Goal: Transaction & Acquisition: Book appointment/travel/reservation

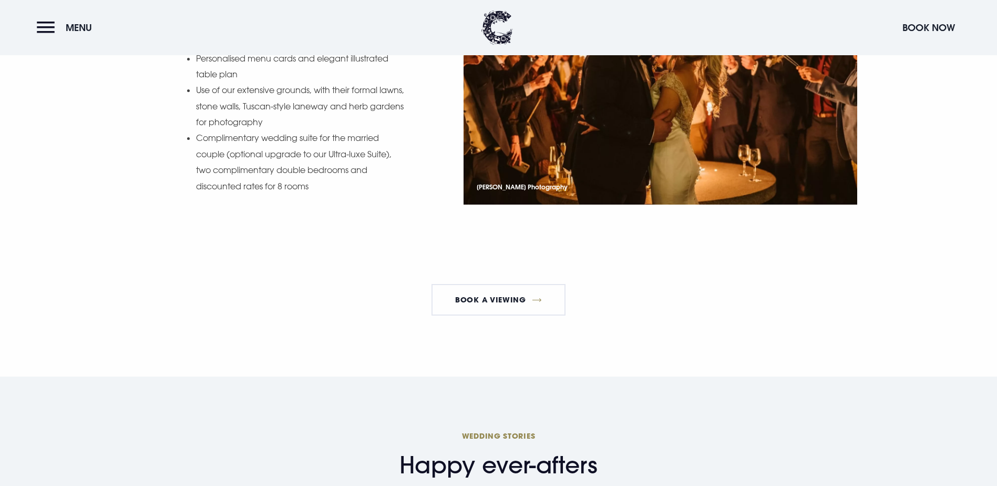
scroll to position [1471, 0]
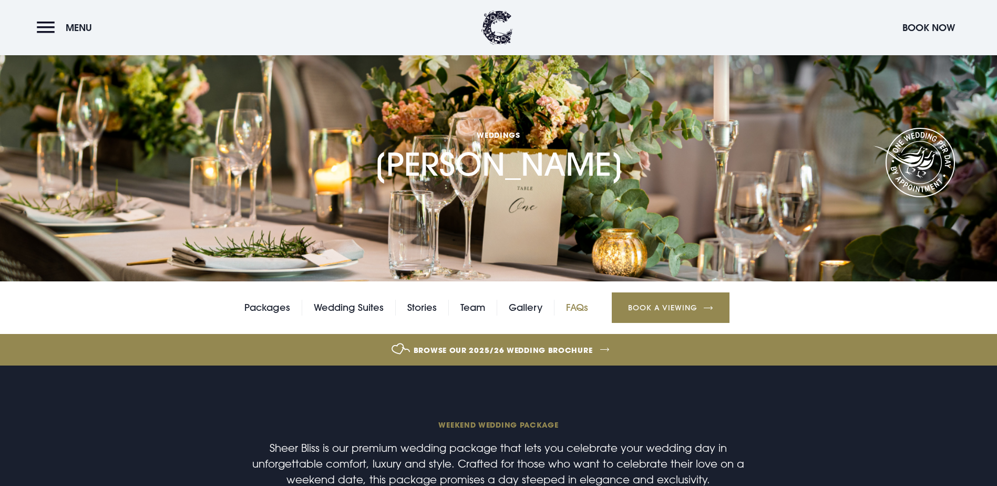
scroll to position [53, 0]
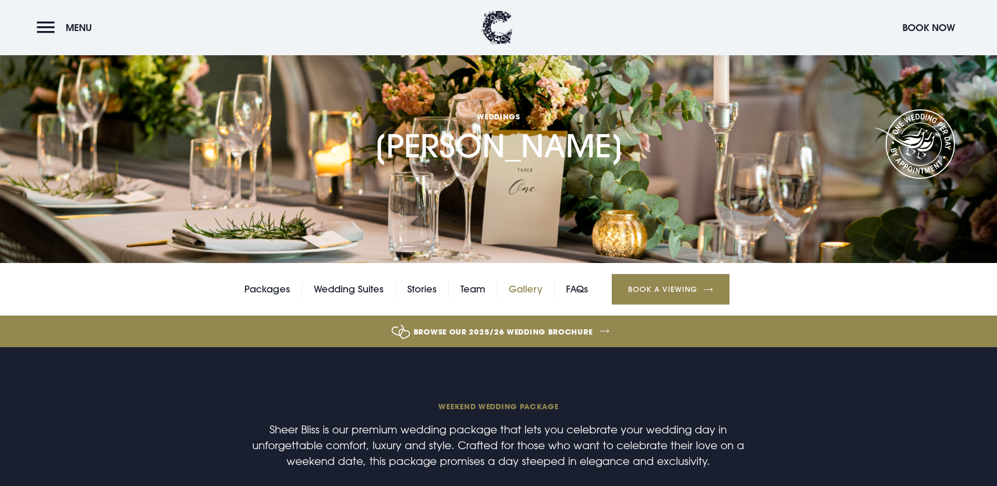
click at [529, 297] on link "Gallery" at bounding box center [526, 289] width 34 height 16
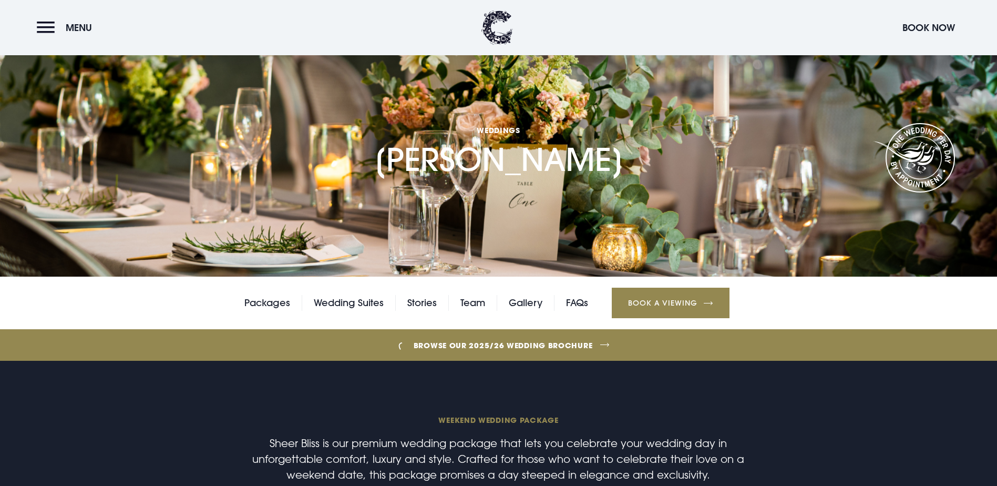
scroll to position [0, 0]
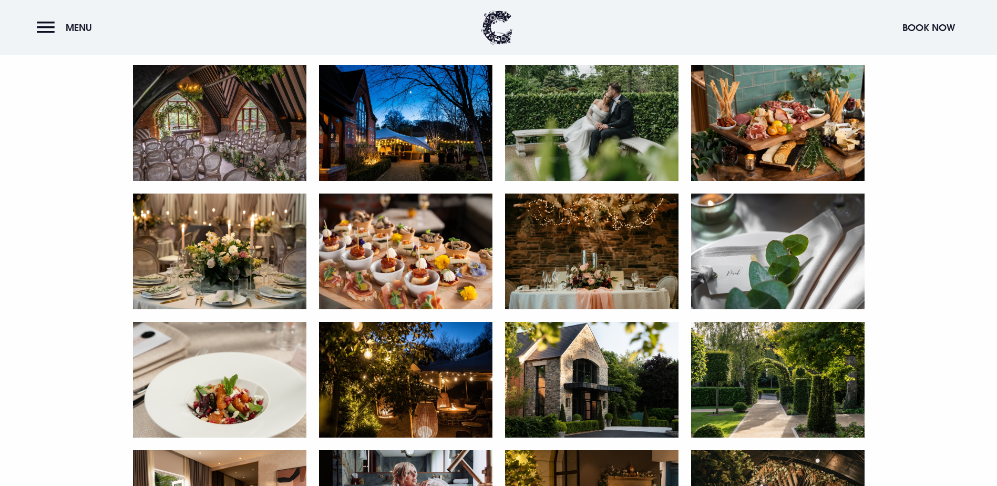
scroll to position [683, 0]
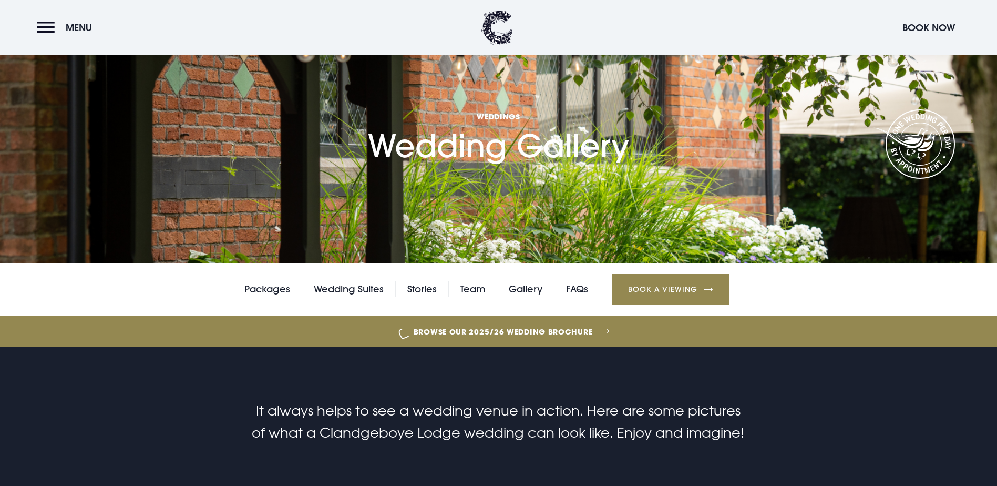
scroll to position [0, 0]
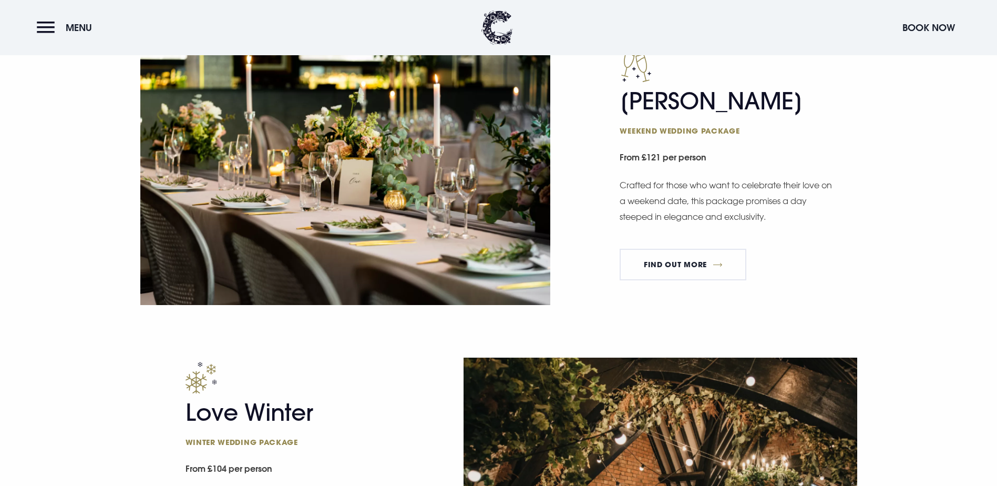
scroll to position [998, 0]
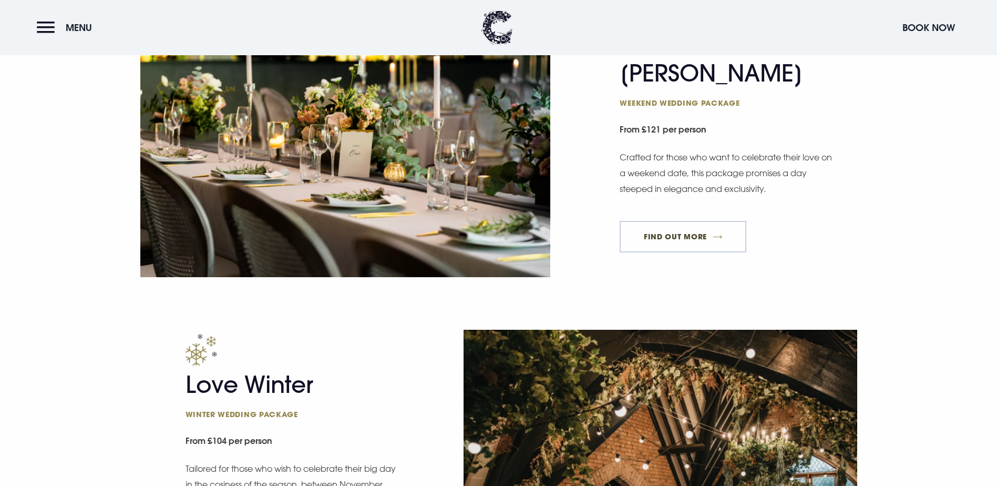
click at [674, 252] on link "FIND OUT MORE" at bounding box center [683, 237] width 127 height 32
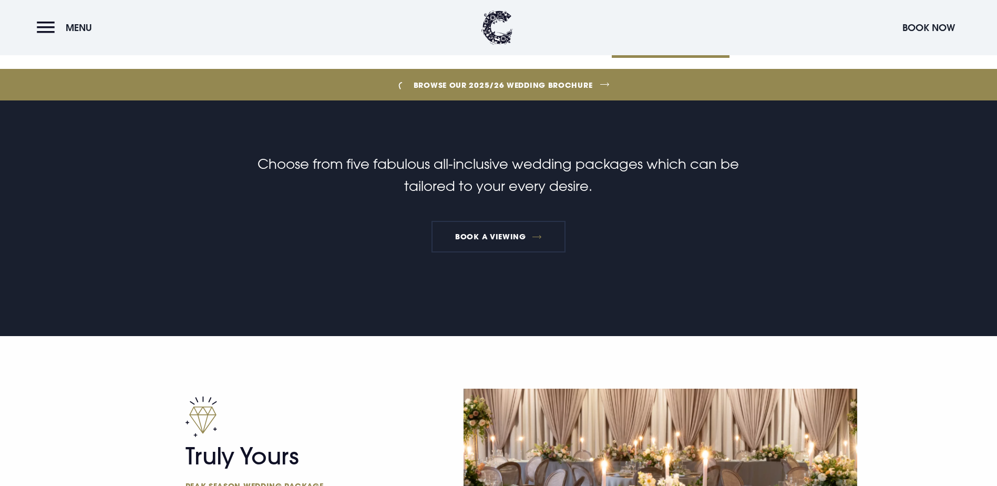
scroll to position [315, 0]
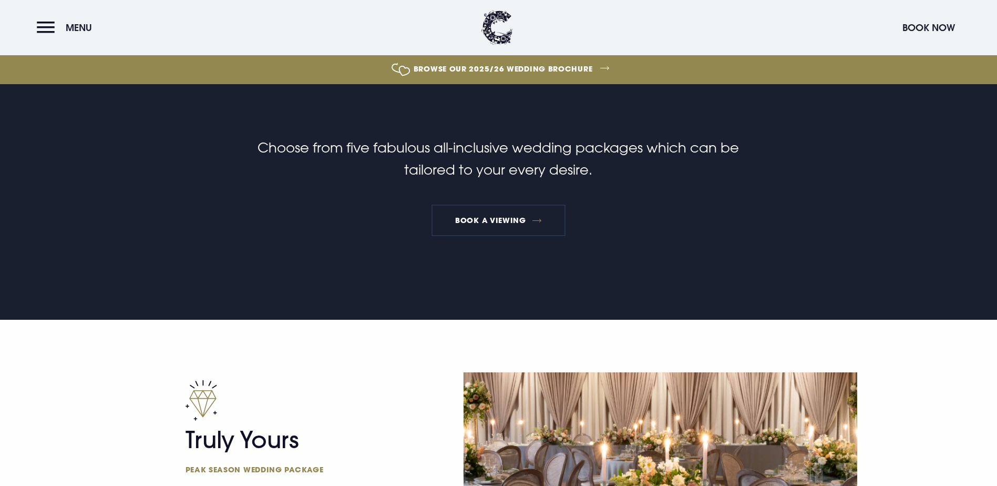
drag, startPoint x: 554, startPoint y: 176, endPoint x: 554, endPoint y: 183, distance: 7.4
click at [554, 88] on link "Browse our 2025/26 wedding brochure" at bounding box center [503, 68] width 2173 height 39
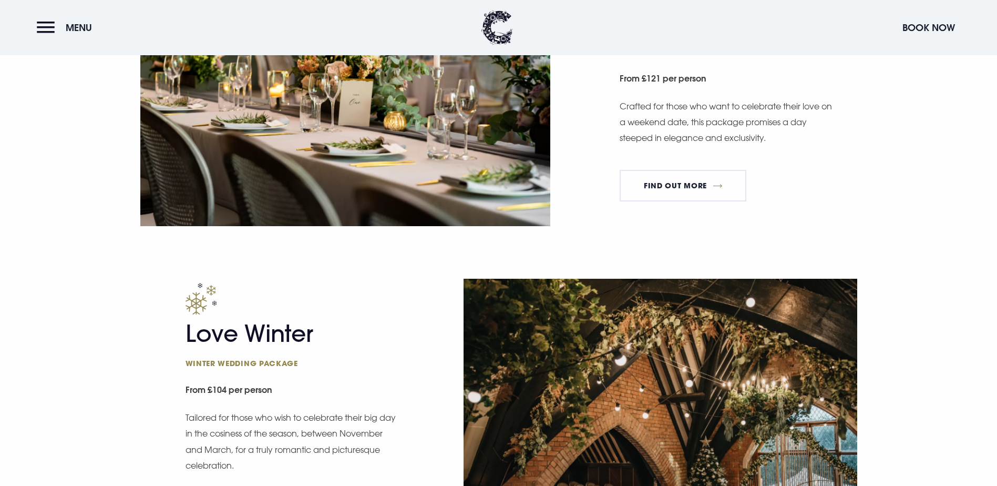
scroll to position [1051, 0]
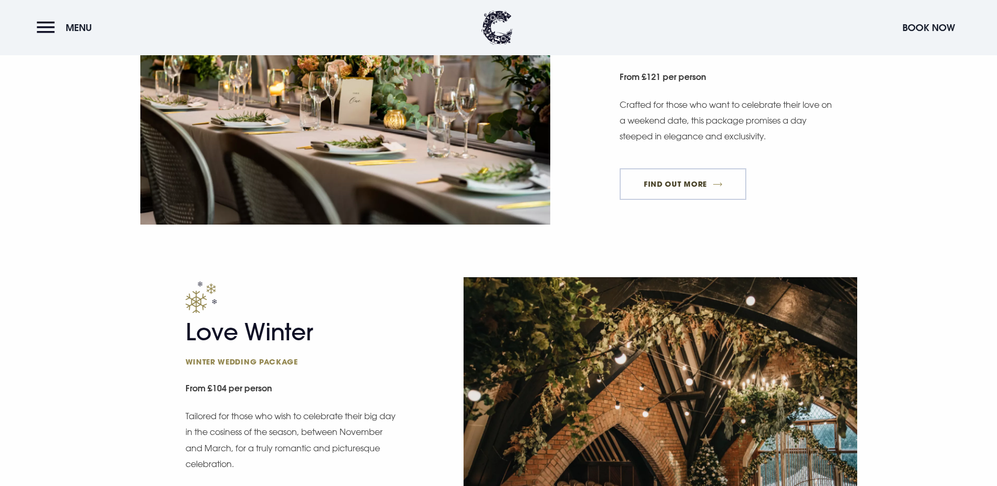
click at [699, 200] on link "FIND OUT MORE" at bounding box center [683, 184] width 127 height 32
click at [700, 200] on link "FIND OUT MORE" at bounding box center [683, 184] width 127 height 32
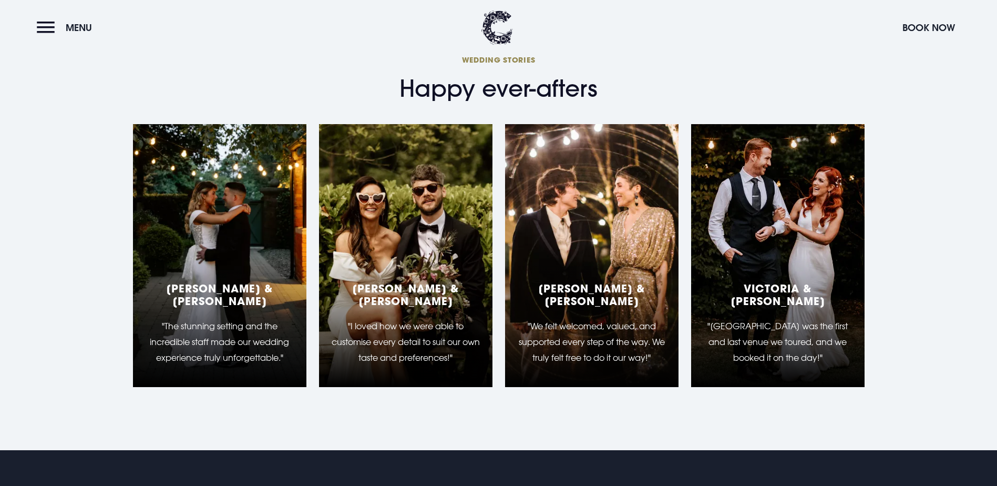
scroll to position [1682, 0]
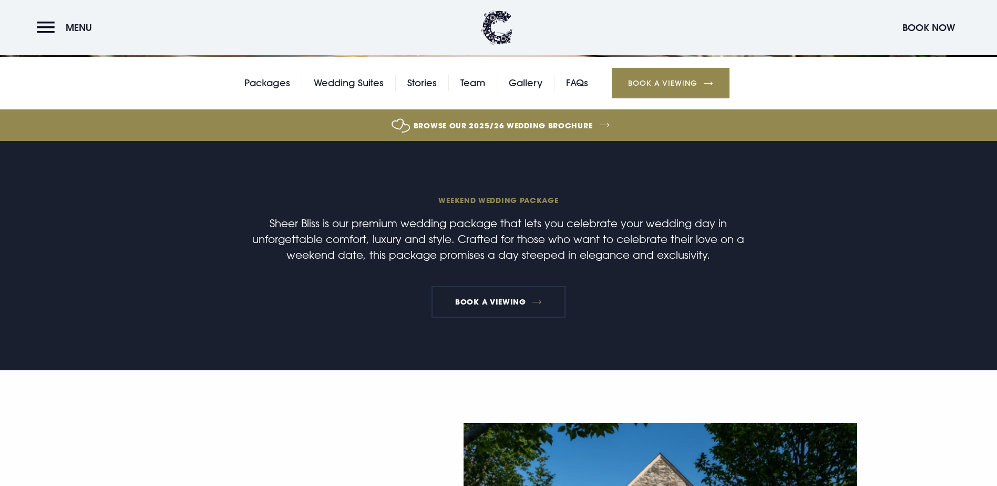
scroll to position [263, 0]
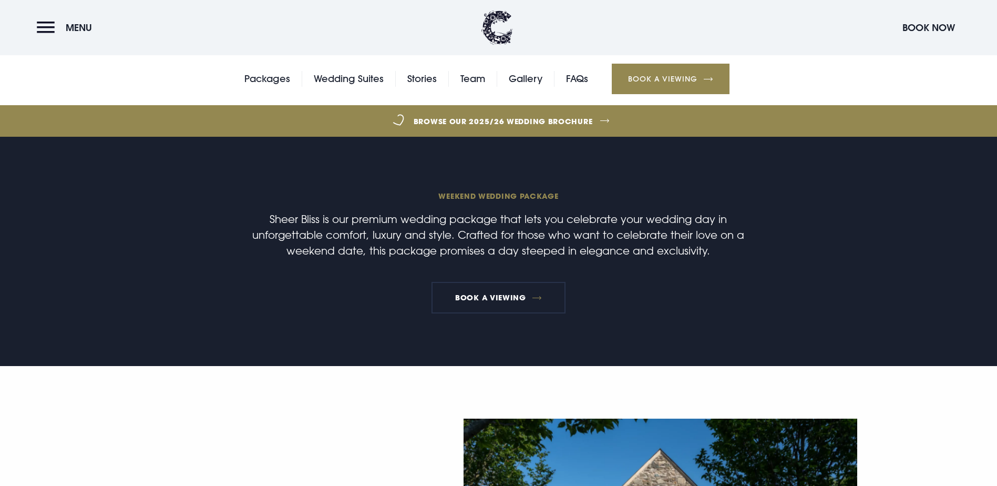
click at [542, 141] on link "Browse our 2025/26 wedding brochure" at bounding box center [503, 120] width 2173 height 39
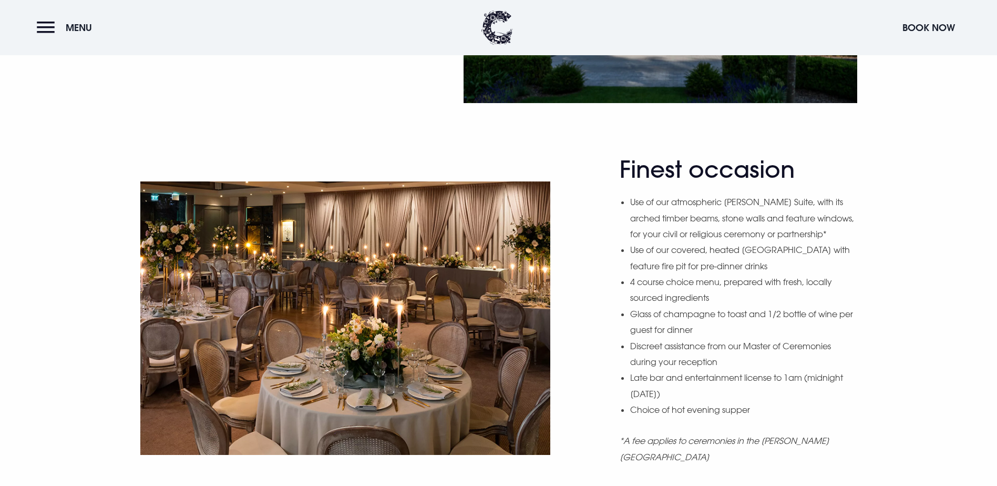
scroll to position [578, 0]
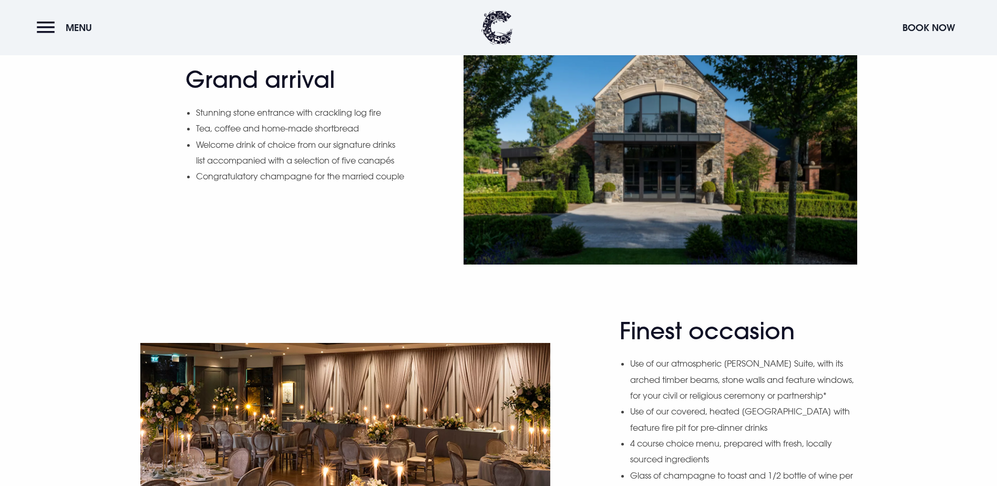
scroll to position [683, 0]
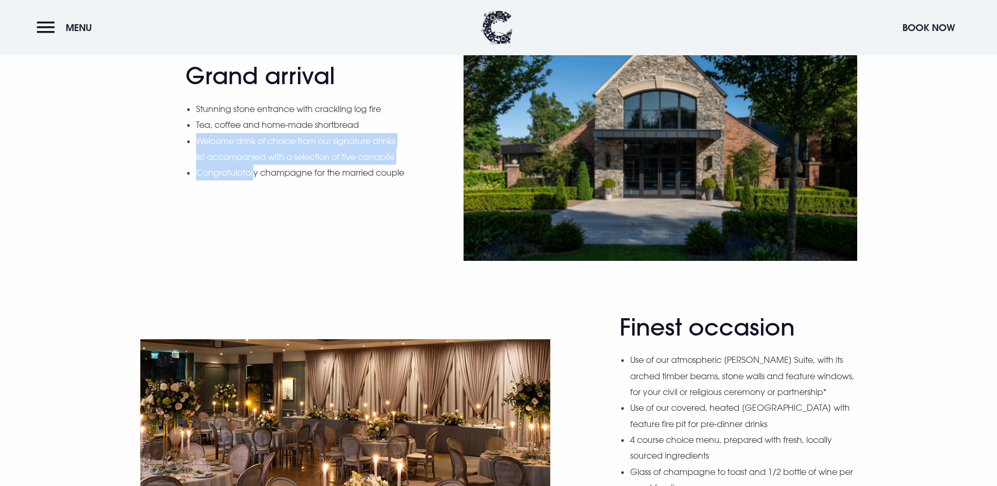
drag, startPoint x: 195, startPoint y: 235, endPoint x: 252, endPoint y: 270, distance: 66.5
click at [252, 181] on ul "Stunning stone entrance with crackling log fire Tea, coffee and home-made short…" at bounding box center [301, 141] width 210 height 80
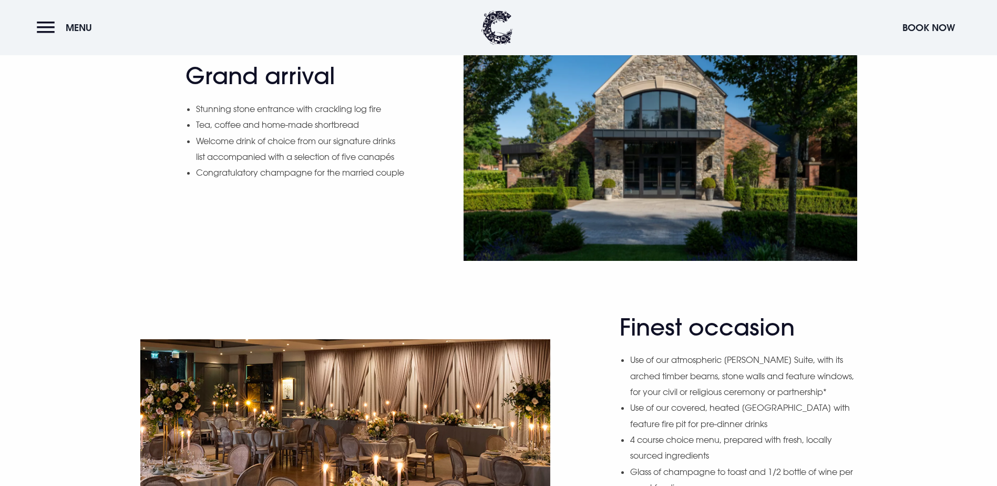
drag, startPoint x: 252, startPoint y: 270, endPoint x: 266, endPoint y: 287, distance: 22.1
click at [266, 180] on li "Congratulatory champagne for the married couple" at bounding box center [301, 172] width 210 height 16
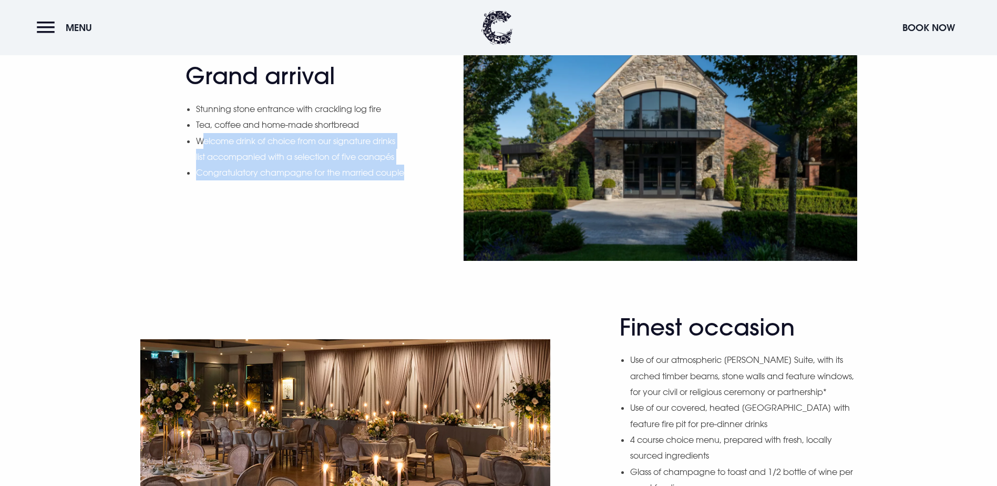
drag, startPoint x: 265, startPoint y: 290, endPoint x: 202, endPoint y: 245, distance: 76.9
click at [202, 181] on ul "Stunning stone entrance with crackling log fire Tea, coffee and home-made short…" at bounding box center [301, 141] width 210 height 80
click at [202, 165] on li "Welcome drink of choice from our signature drinks list accompanied with a selec…" at bounding box center [301, 149] width 210 height 32
drag, startPoint x: 203, startPoint y: 243, endPoint x: 227, endPoint y: 289, distance: 51.3
click at [227, 181] on ul "Stunning stone entrance with crackling log fire Tea, coffee and home-made short…" at bounding box center [301, 141] width 210 height 80
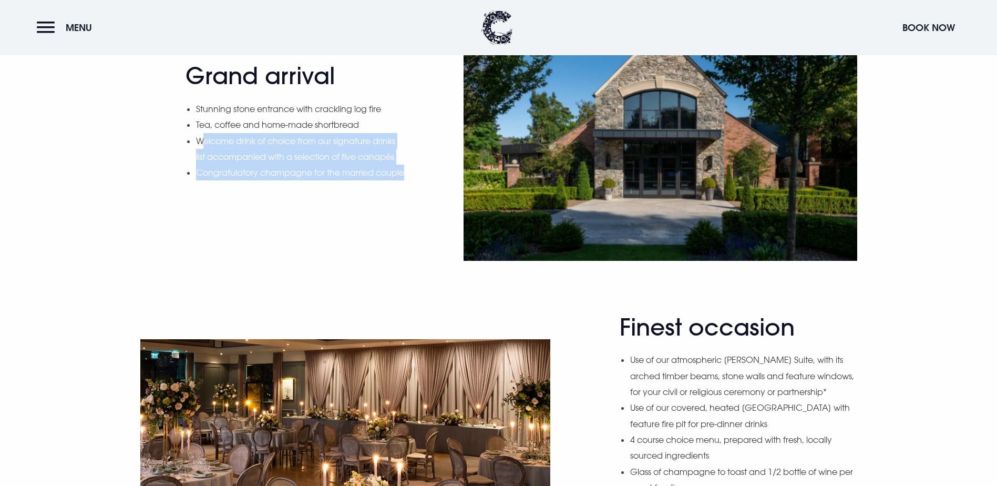
click at [227, 180] on li "Congratulatory champagne for the married couple" at bounding box center [301, 172] width 210 height 16
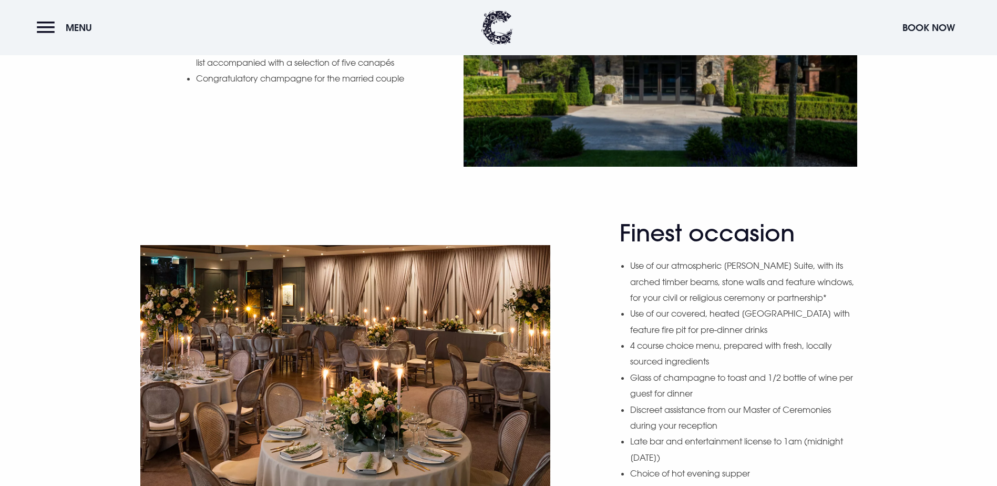
scroll to position [788, 0]
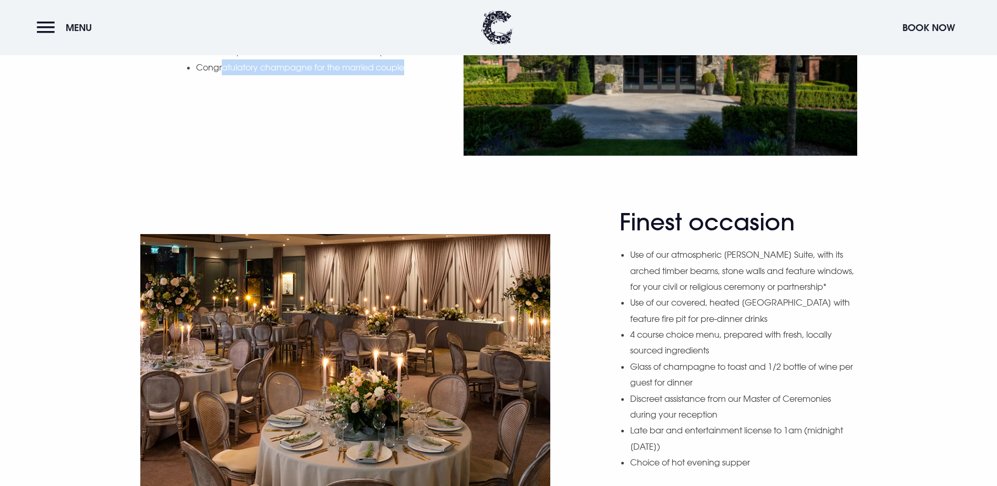
drag, startPoint x: 222, startPoint y: 170, endPoint x: 258, endPoint y: 219, distance: 61.3
click at [258, 155] on div "Grand arrival Stunning stone entrance with crackling log fire Tea, coffee and h…" at bounding box center [499, 24] width 732 height 262
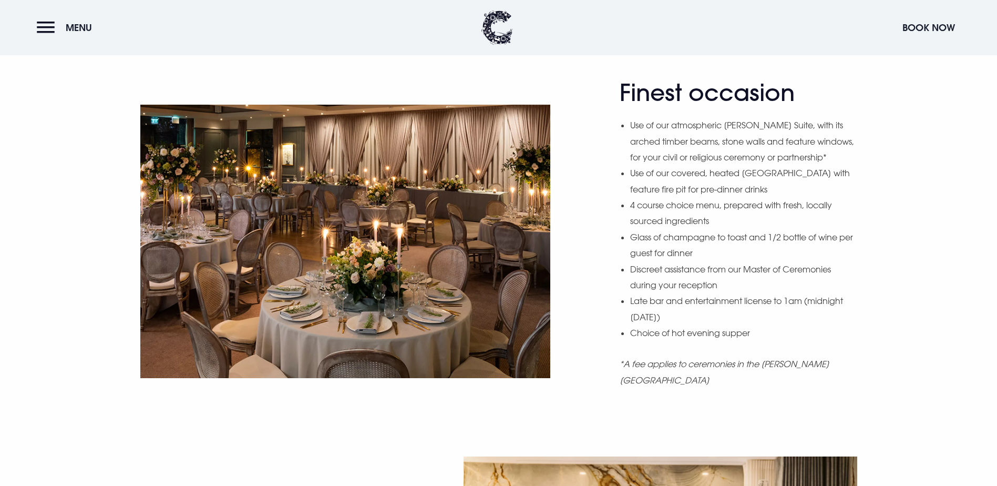
scroll to position [946, 0]
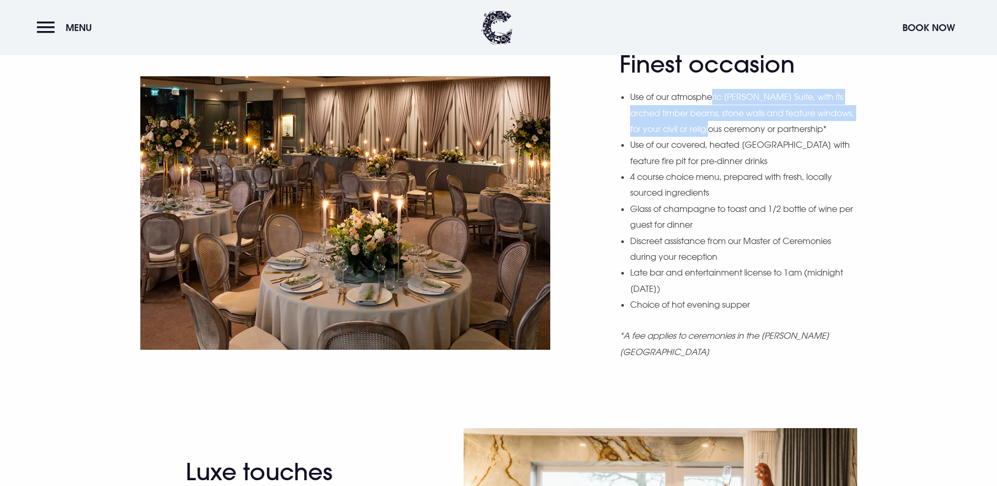
drag, startPoint x: 714, startPoint y: 205, endPoint x: 767, endPoint y: 230, distance: 59.2
click at [767, 137] on li "Use of our atmospheric Blackwood Suite, with its arched timber beams, stone wal…" at bounding box center [743, 113] width 226 height 48
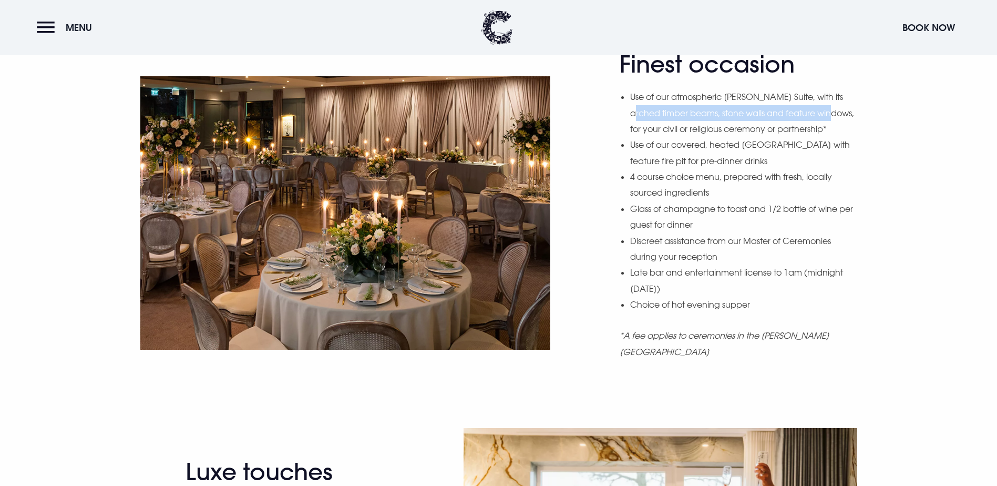
drag, startPoint x: 658, startPoint y: 227, endPoint x: 666, endPoint y: 240, distance: 15.3
click at [666, 137] on li "Use of our atmospheric Blackwood Suite, with its arched timber beams, stone wal…" at bounding box center [743, 113] width 226 height 48
drag, startPoint x: 683, startPoint y: 240, endPoint x: 668, endPoint y: 218, distance: 26.5
click at [668, 137] on li "Use of our atmospheric Blackwood Suite, with its arched timber beams, stone wal…" at bounding box center [743, 113] width 226 height 48
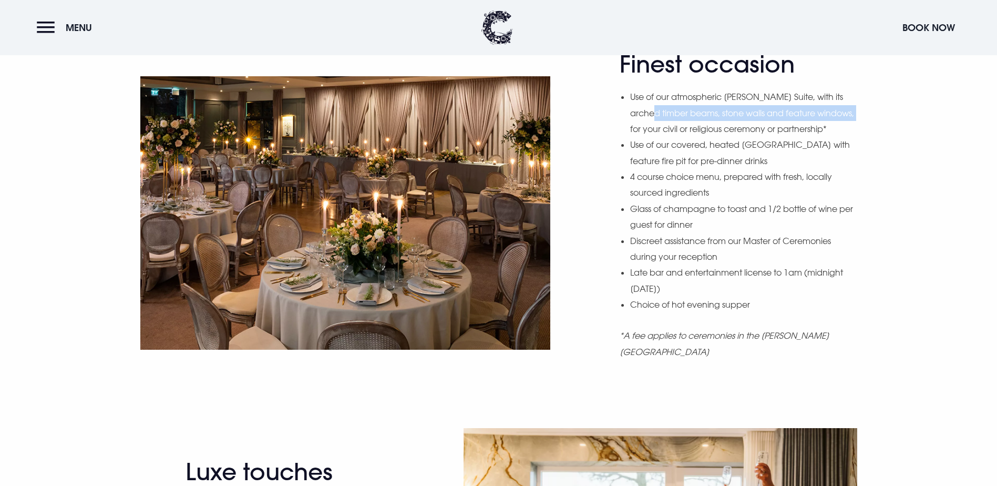
click at [668, 137] on li "Use of our atmospheric Blackwood Suite, with its arched timber beams, stone wal…" at bounding box center [743, 113] width 226 height 48
drag, startPoint x: 655, startPoint y: 219, endPoint x: 677, endPoint y: 241, distance: 31.2
click at [677, 137] on li "Use of our atmospheric Blackwood Suite, with its arched timber beams, stone wal…" at bounding box center [743, 113] width 226 height 48
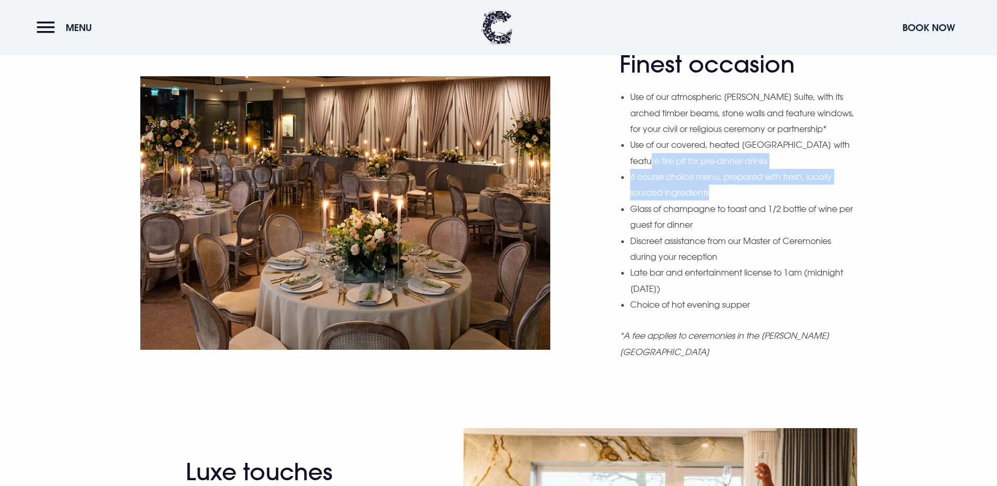
drag, startPoint x: 656, startPoint y: 284, endPoint x: 743, endPoint y: 308, distance: 90.5
click at [743, 308] on ul "Use of our atmospheric Blackwood Suite, with its arched timber beams, stone wal…" at bounding box center [743, 200] width 226 height 223
click at [743, 201] on li "4 course choice menu, prepared with fresh, locally sourced ingredients" at bounding box center [743, 185] width 226 height 32
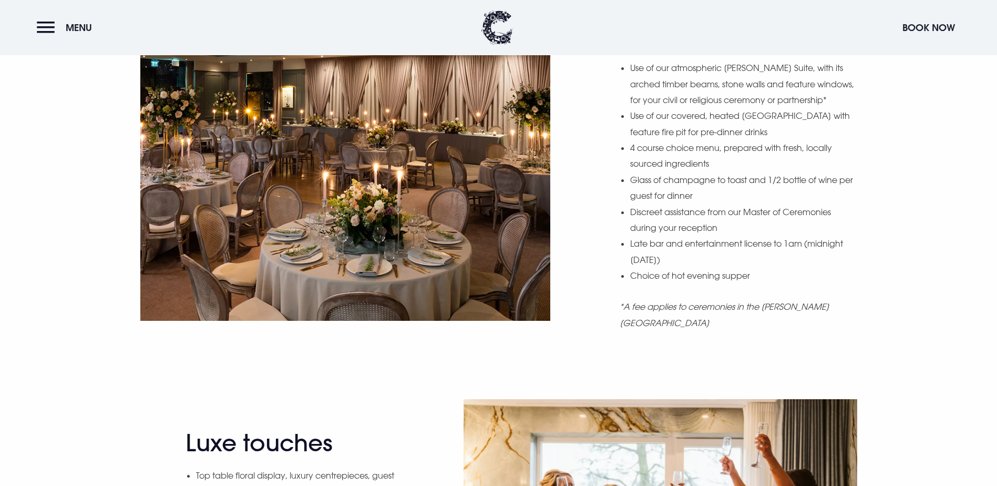
scroll to position [998, 0]
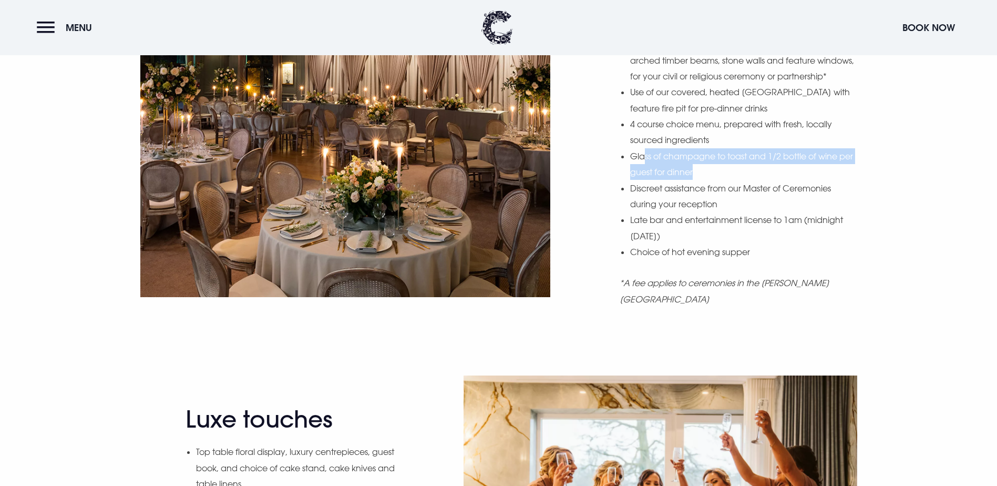
drag, startPoint x: 684, startPoint y: 291, endPoint x: 729, endPoint y: 295, distance: 45.4
click at [729, 180] on li "Glass of champagne to toast and 1/2 bottle of wine per guest for dinner" at bounding box center [743, 164] width 226 height 32
drag, startPoint x: 702, startPoint y: 273, endPoint x: 706, endPoint y: 291, distance: 18.4
click at [706, 180] on li "Glass of champagne to toast and 1/2 bottle of wine per guest for dinner" at bounding box center [743, 164] width 226 height 32
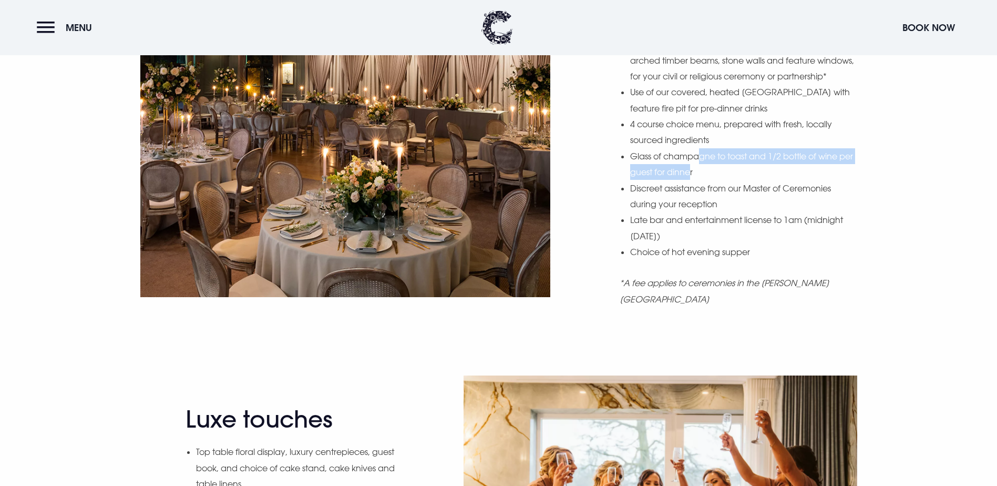
click at [706, 180] on li "Glass of champagne to toast and 1/2 bottle of wine per guest for dinner" at bounding box center [743, 164] width 226 height 32
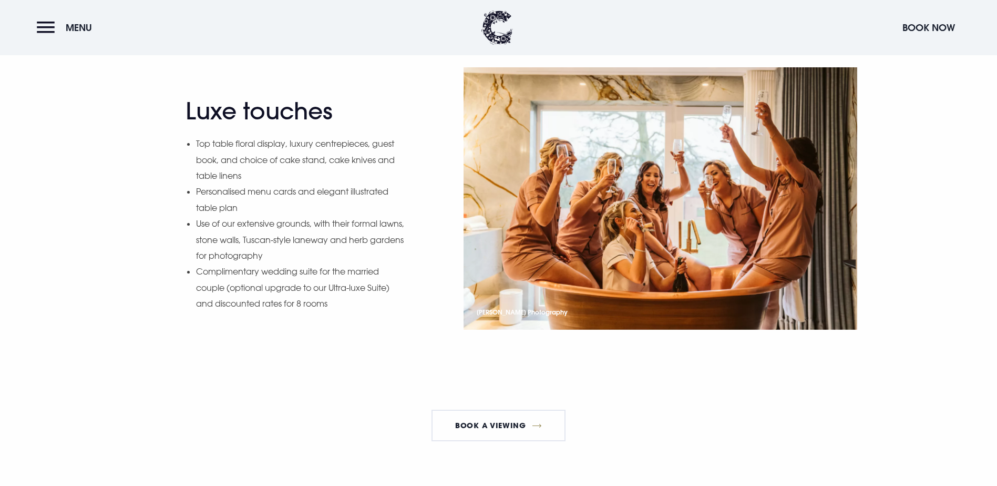
scroll to position [1314, 0]
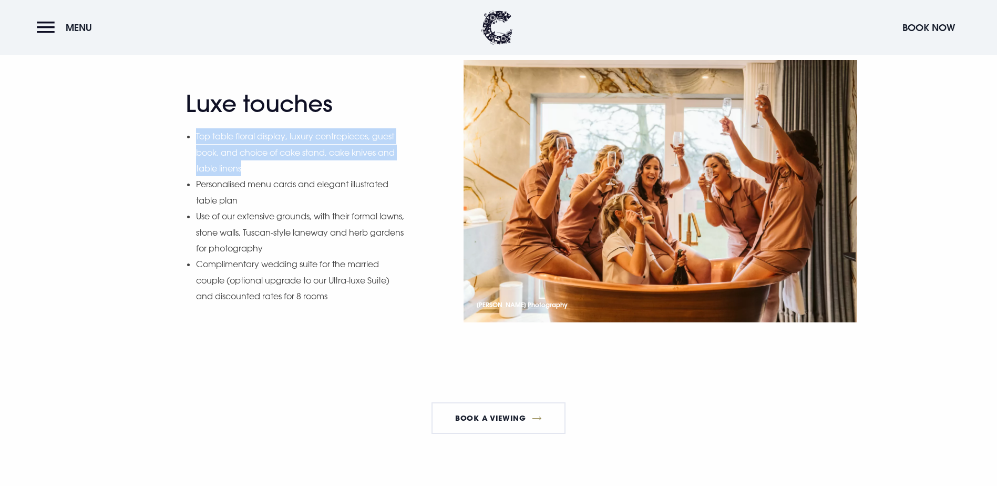
drag, startPoint x: 193, startPoint y: 240, endPoint x: 315, endPoint y: 271, distance: 125.8
click at [315, 271] on div "Luxe touches Top table floral display, luxury centrepieces, guest book, and cho…" at bounding box center [296, 205] width 220 height 230
click at [315, 176] on li "Top table floral display, luxury centrepieces, guest book, and choice of cake s…" at bounding box center [301, 152] width 210 height 48
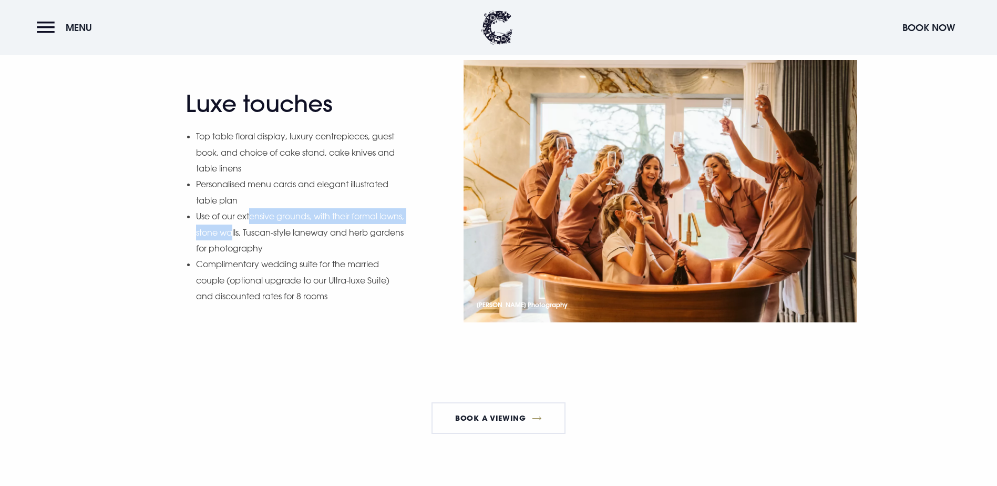
drag, startPoint x: 253, startPoint y: 326, endPoint x: 259, endPoint y: 339, distance: 14.1
click at [259, 256] on li "Use of our extensive grounds, with their formal lawns, stone walls, Tuscan-styl…" at bounding box center [301, 232] width 210 height 48
drag, startPoint x: 261, startPoint y: 351, endPoint x: 264, endPoint y: 326, distance: 25.4
click at [264, 256] on li "Use of our extensive grounds, with their formal lawns, stone walls, Tuscan-styl…" at bounding box center [301, 232] width 210 height 48
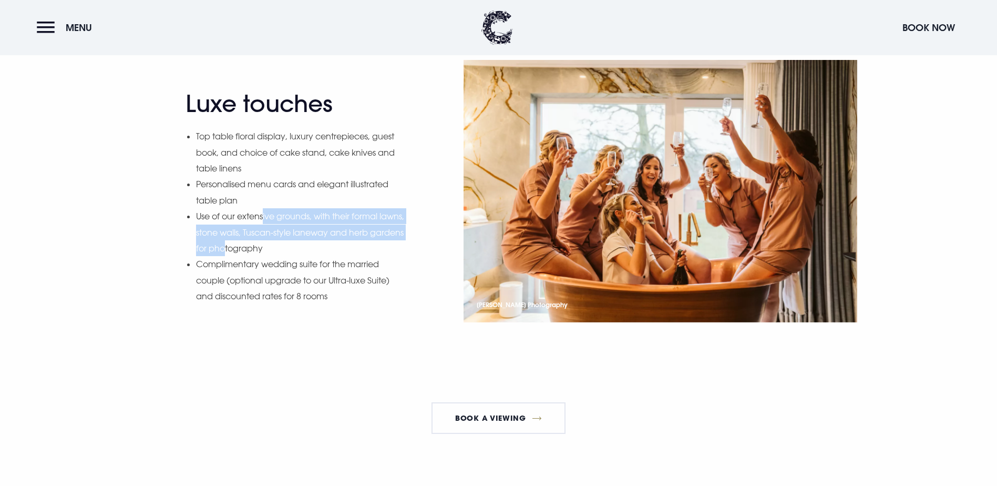
click at [264, 256] on li "Use of our extensive grounds, with their formal lawns, stone walls, Tuscan-styl…" at bounding box center [301, 232] width 210 height 48
drag, startPoint x: 260, startPoint y: 331, endPoint x: 338, endPoint y: 359, distance: 82.8
click at [338, 256] on li "Use of our extensive grounds, with their formal lawns, stone walls, Tuscan-styl…" at bounding box center [301, 232] width 210 height 48
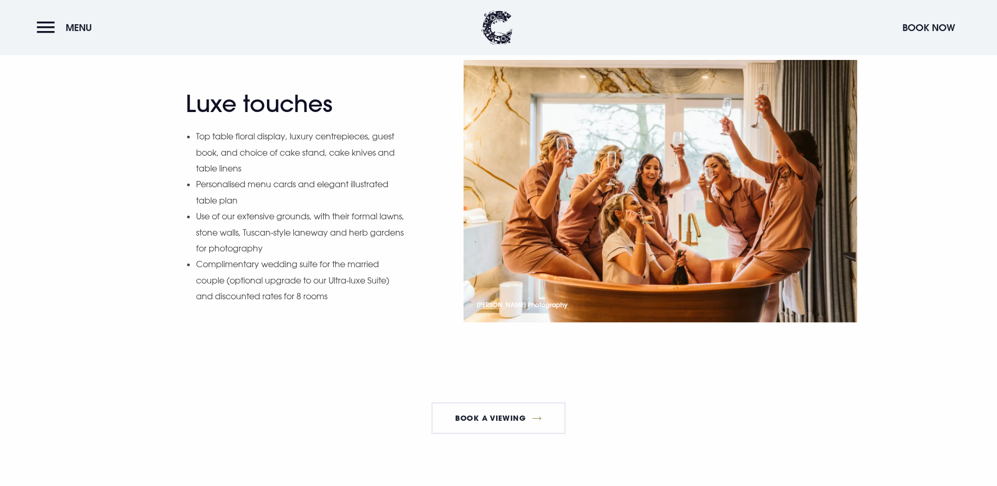
scroll to position [1366, 0]
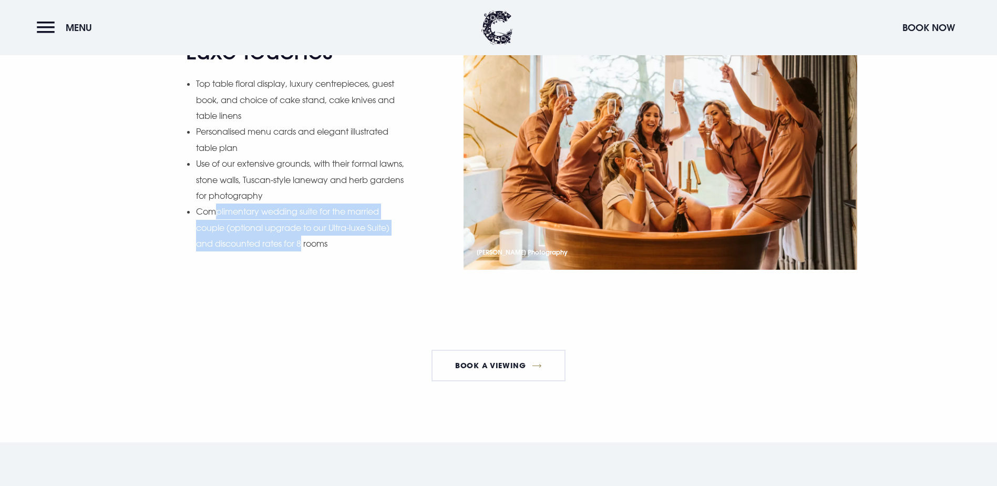
drag, startPoint x: 214, startPoint y: 310, endPoint x: 301, endPoint y: 345, distance: 93.9
click at [301, 251] on li "Complimentary wedding suite for the married couple (optional upgrade to our Ult…" at bounding box center [301, 227] width 210 height 48
drag, startPoint x: 353, startPoint y: 350, endPoint x: 194, endPoint y: 317, distance: 162.1
click at [194, 267] on div "Luxe touches Top table floral display, luxury centrepieces, guest book, and cho…" at bounding box center [296, 152] width 220 height 230
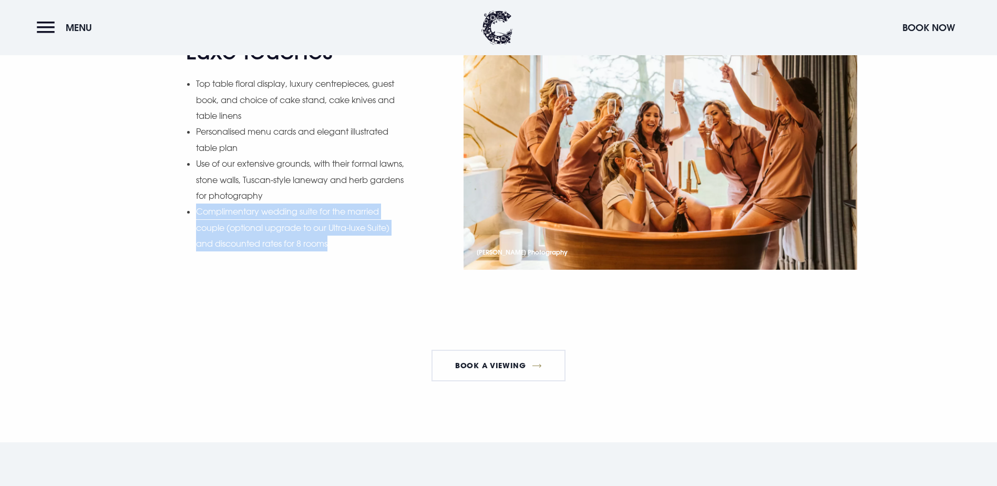
click at [194, 267] on div "Luxe touches Top table floral display, luxury centrepieces, guest book, and cho…" at bounding box center [296, 152] width 220 height 230
drag, startPoint x: 194, startPoint y: 317, endPoint x: 338, endPoint y: 352, distance: 147.7
click at [335, 267] on div "Luxe touches Top table floral display, luxury centrepieces, guest book, and cho…" at bounding box center [296, 152] width 220 height 230
drag, startPoint x: 338, startPoint y: 352, endPoint x: 348, endPoint y: 352, distance: 10.0
click at [348, 251] on li "Complimentary wedding suite for the married couple (optional upgrade to our Ult…" at bounding box center [301, 227] width 210 height 48
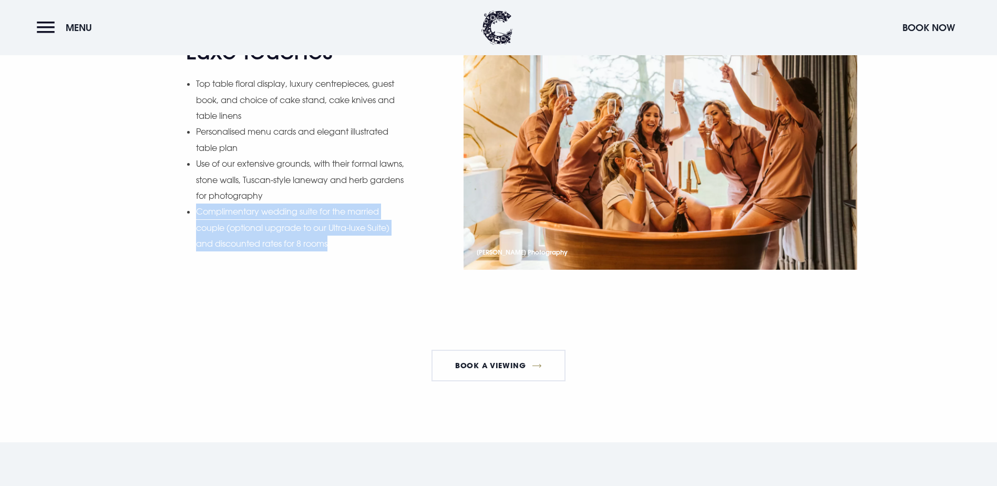
click at [348, 251] on li "Complimentary wedding suite for the married couple (optional upgrade to our Ult…" at bounding box center [301, 227] width 210 height 48
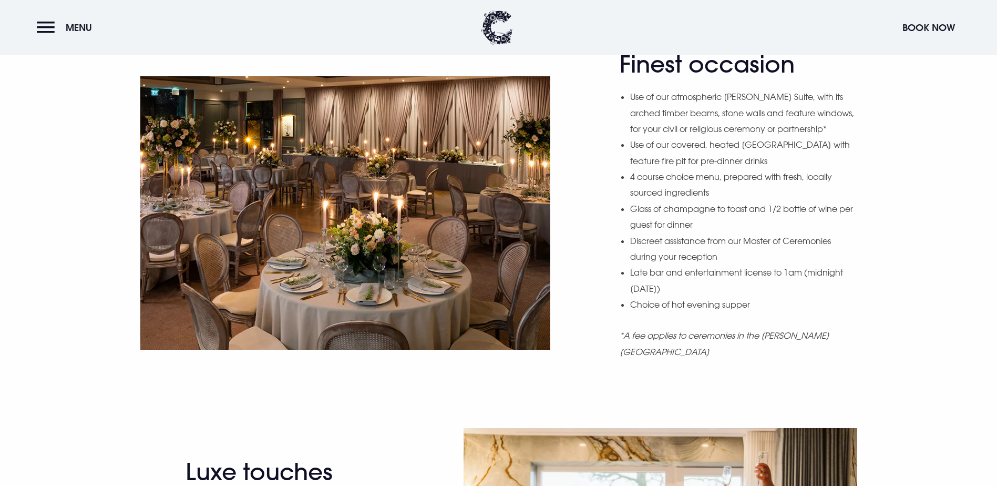
scroll to position [631, 0]
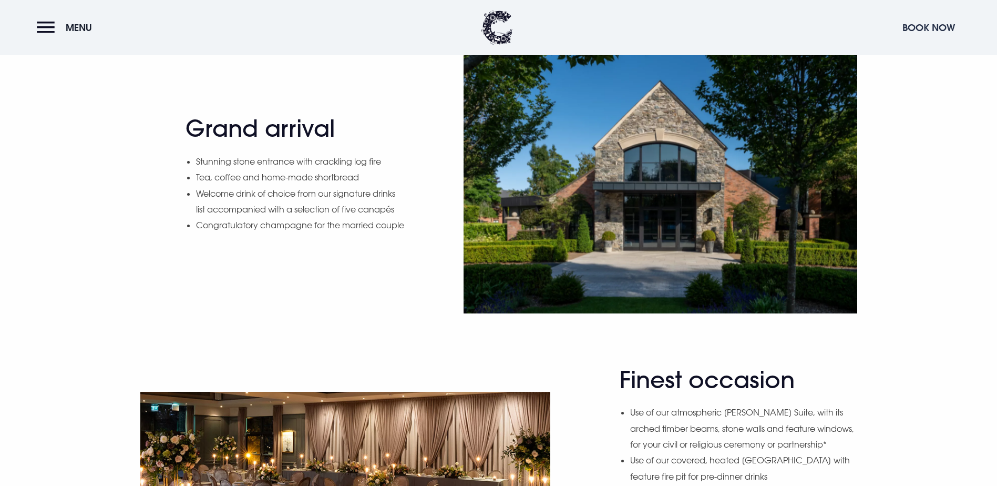
click at [926, 24] on button "Book Now" at bounding box center [928, 27] width 63 height 23
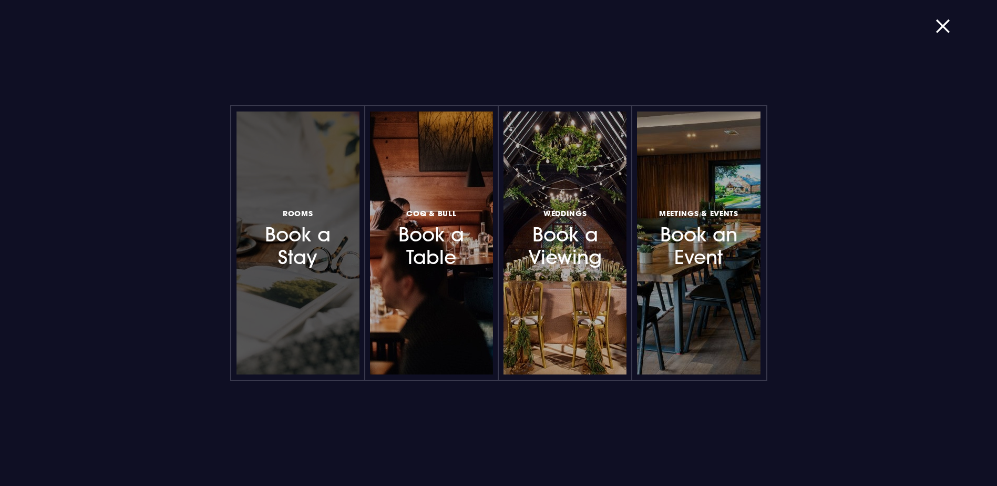
click at [316, 261] on h3 "Rooms Book a Stay" at bounding box center [297, 237] width 91 height 63
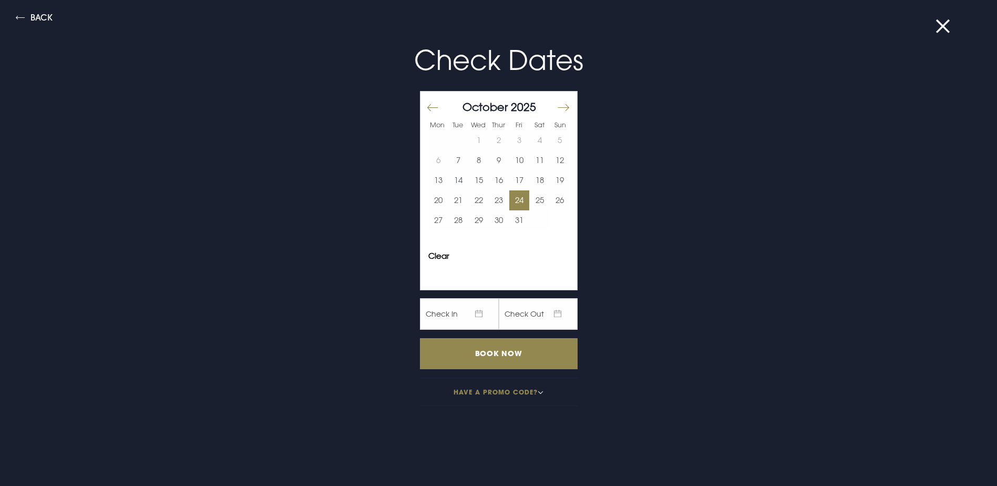
click at [519, 205] on button "24" at bounding box center [519, 200] width 20 height 20
click at [532, 202] on button "25" at bounding box center [539, 200] width 20 height 20
click at [470, 351] on input "Book Now" at bounding box center [499, 353] width 158 height 31
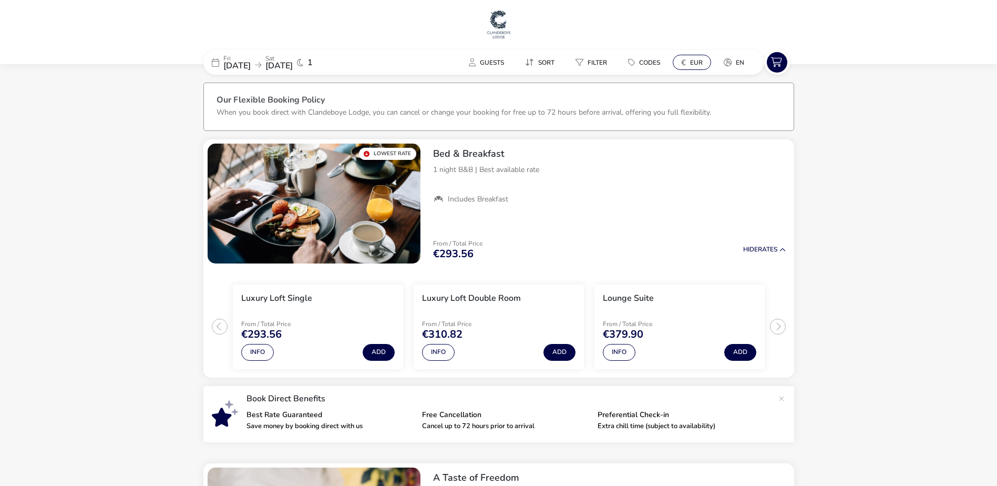
click at [687, 62] on button "€ EUR" at bounding box center [692, 62] width 38 height 15
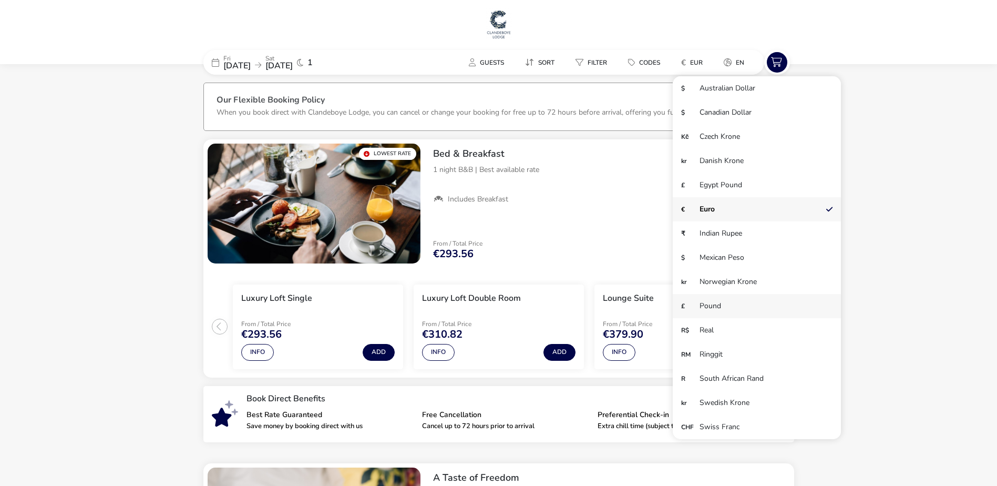
click at [725, 303] on li "£ Pound" at bounding box center [757, 306] width 168 height 24
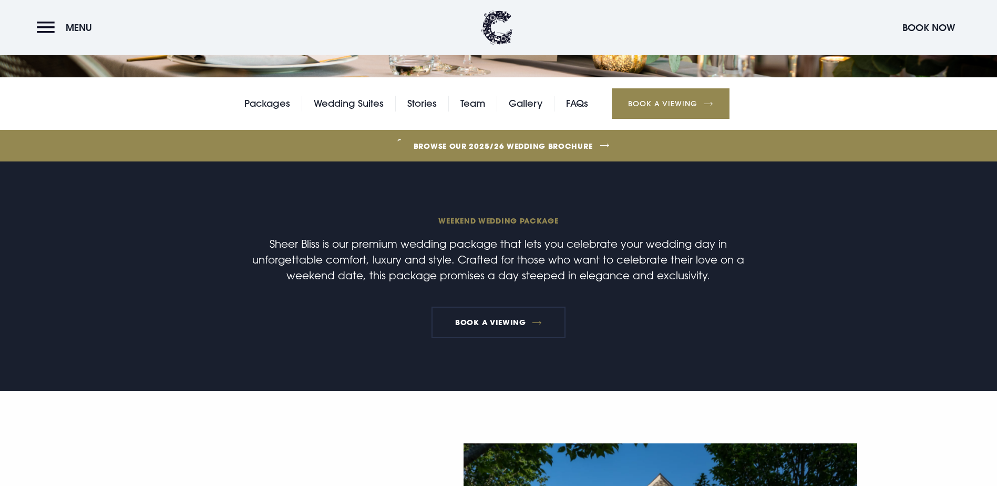
scroll to position [210, 0]
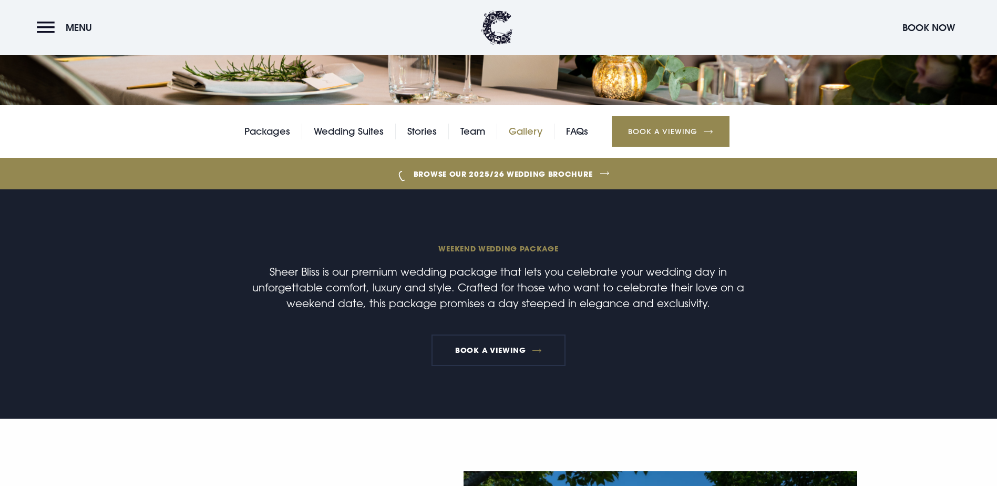
click at [528, 139] on link "Gallery" at bounding box center [526, 131] width 34 height 16
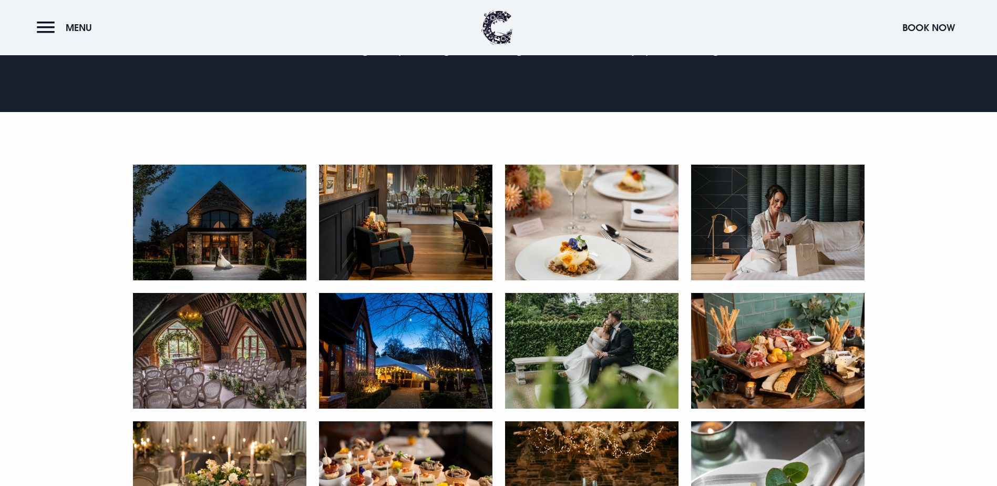
scroll to position [578, 0]
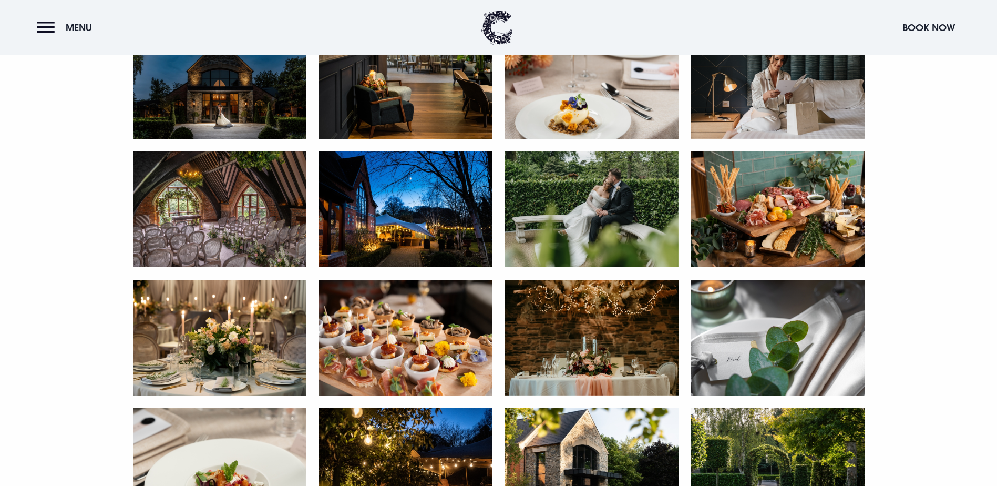
click at [305, 139] on img at bounding box center [219, 81] width 173 height 116
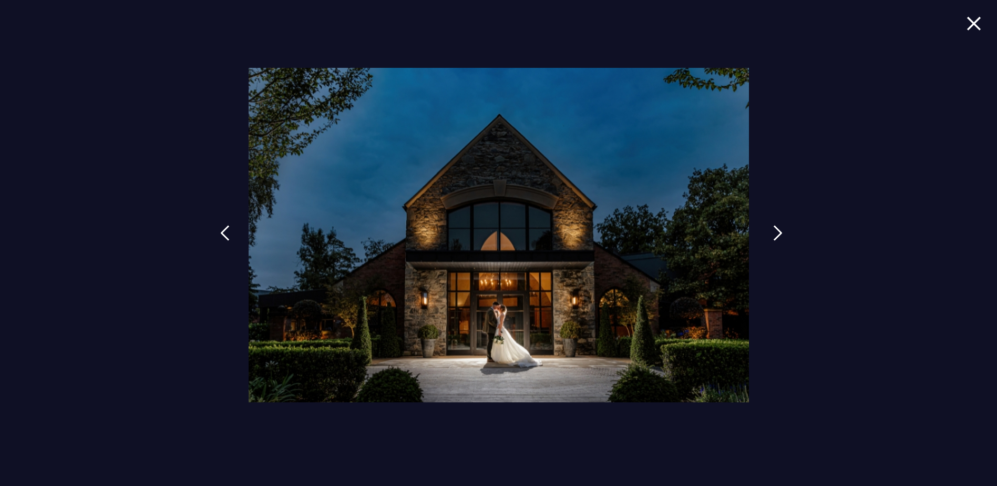
click at [770, 231] on link at bounding box center [778, 241] width 26 height 48
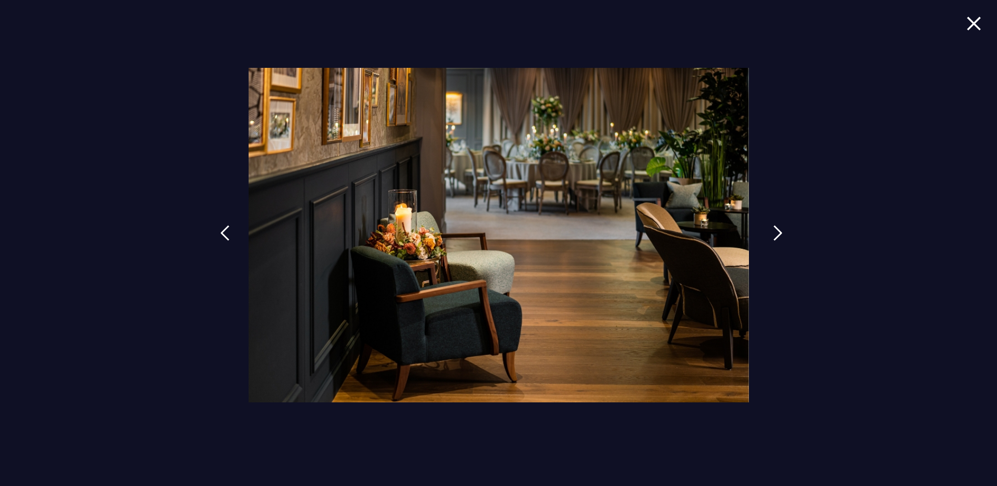
click at [770, 231] on link at bounding box center [778, 241] width 26 height 48
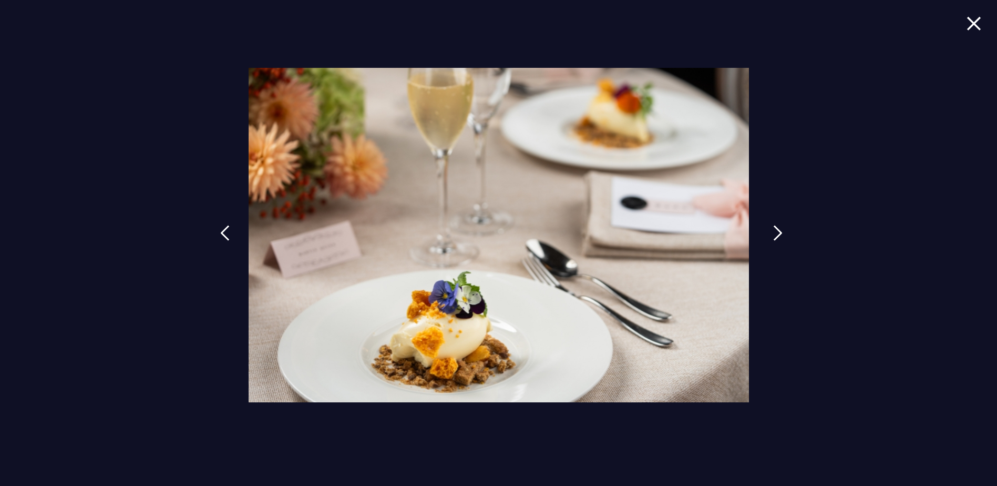
click at [770, 231] on link at bounding box center [778, 241] width 26 height 48
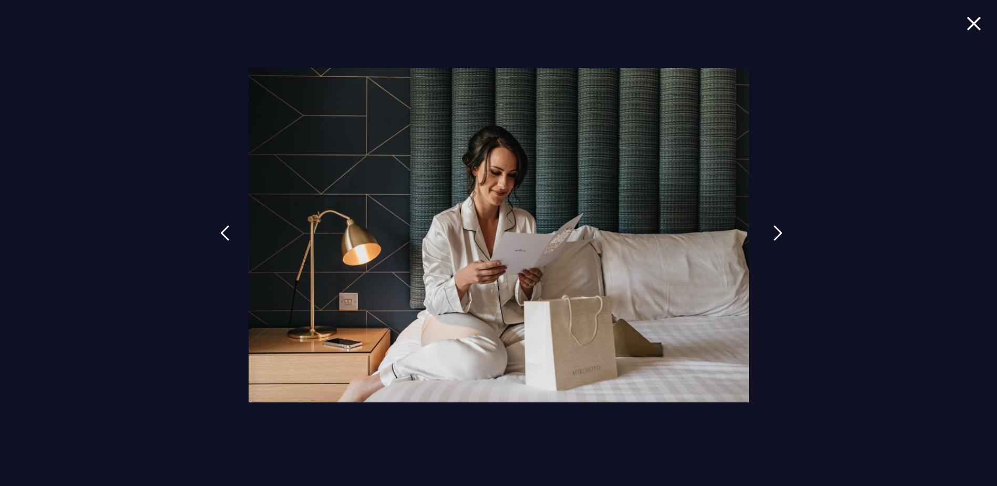
click at [770, 231] on link at bounding box center [778, 241] width 26 height 48
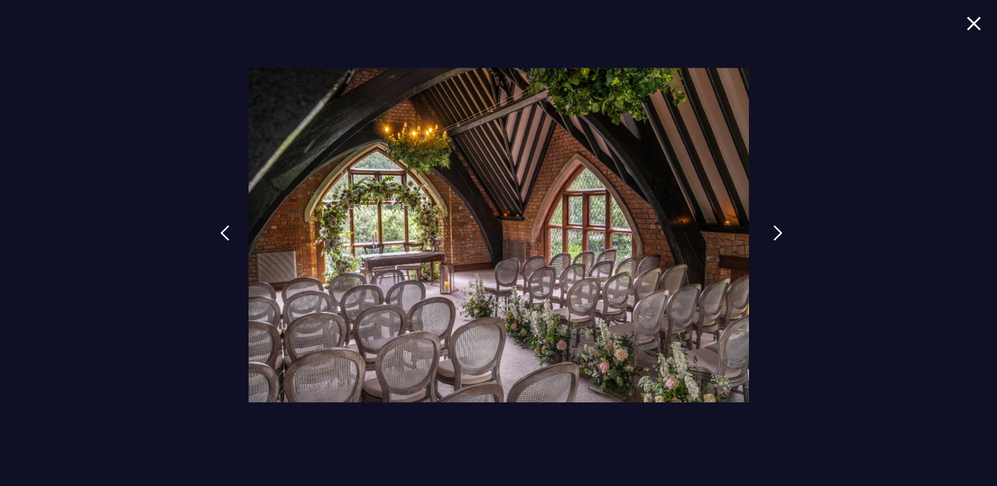
click at [770, 231] on link at bounding box center [778, 241] width 26 height 48
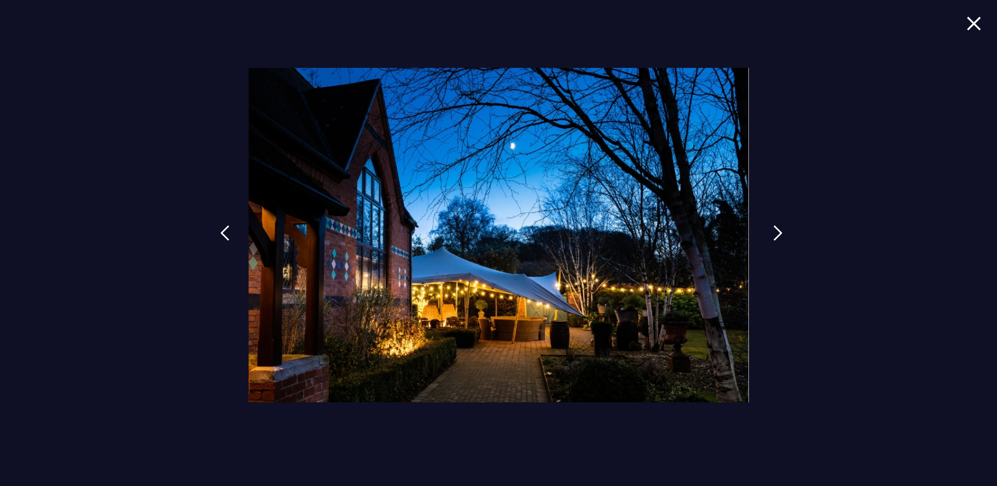
click at [770, 231] on link at bounding box center [778, 241] width 26 height 48
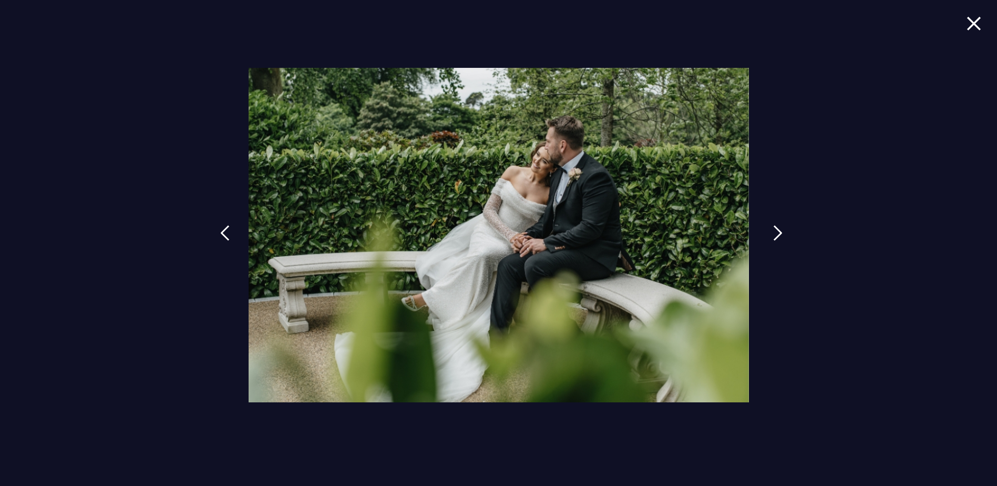
click at [770, 231] on link at bounding box center [778, 241] width 26 height 48
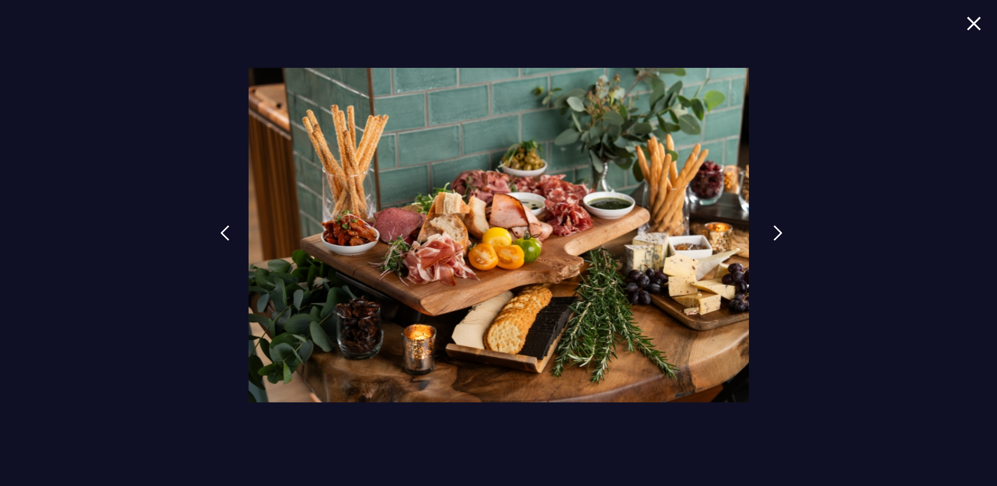
click at [770, 231] on link at bounding box center [778, 241] width 26 height 48
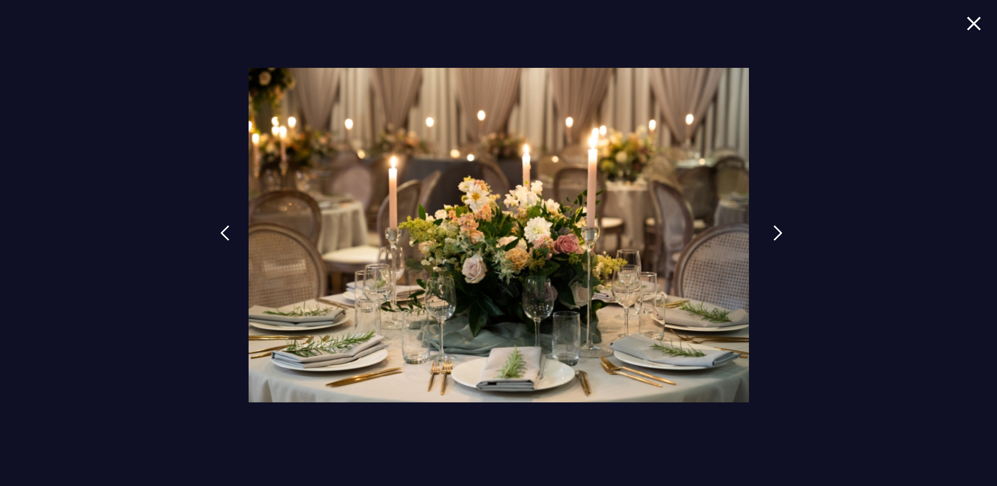
click at [770, 231] on link at bounding box center [778, 241] width 26 height 48
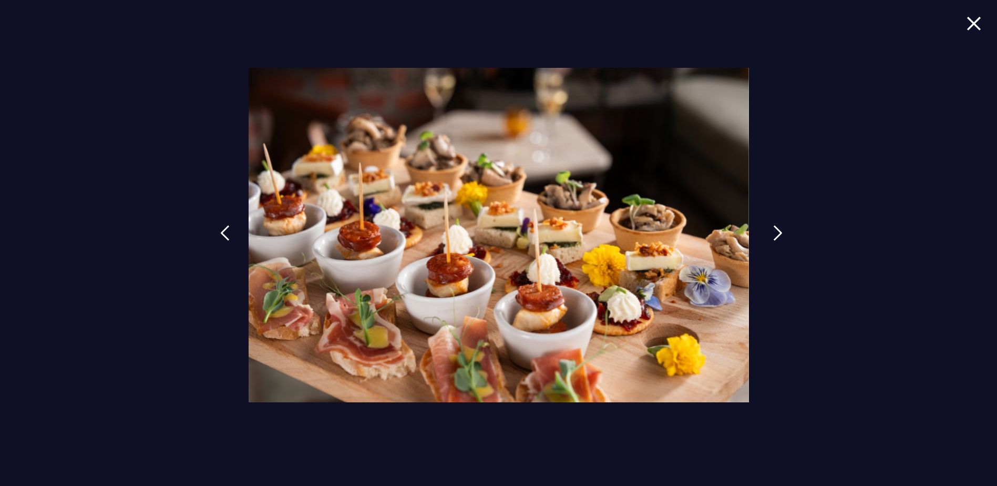
click at [770, 231] on link at bounding box center [778, 241] width 26 height 48
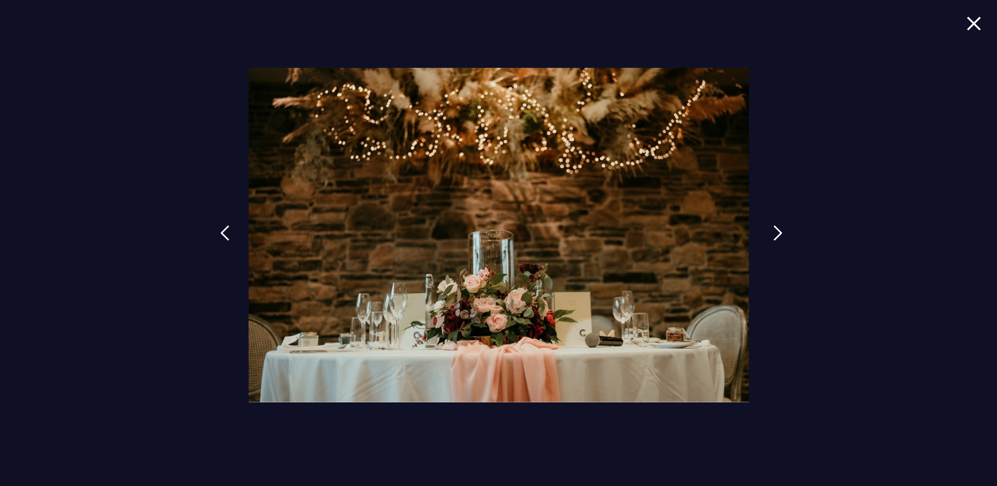
click at [770, 231] on link at bounding box center [778, 241] width 26 height 48
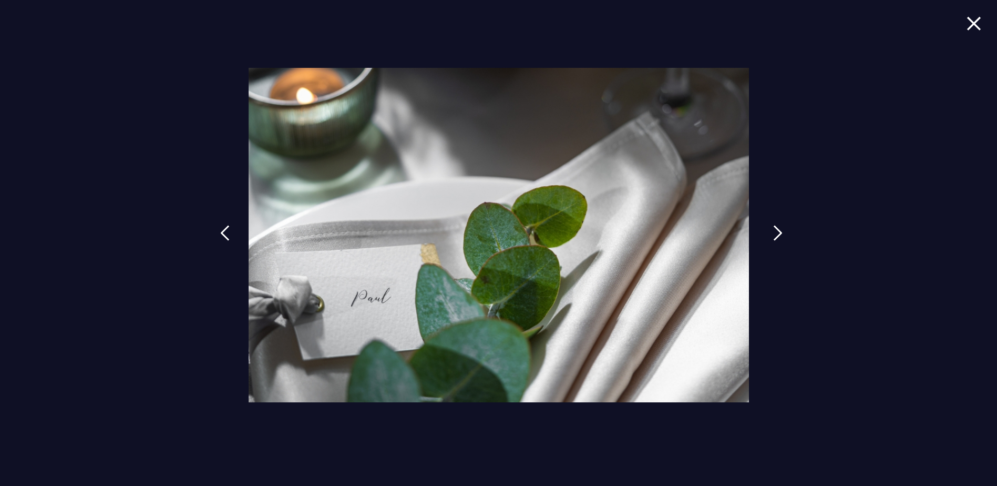
click at [770, 231] on link at bounding box center [778, 241] width 26 height 48
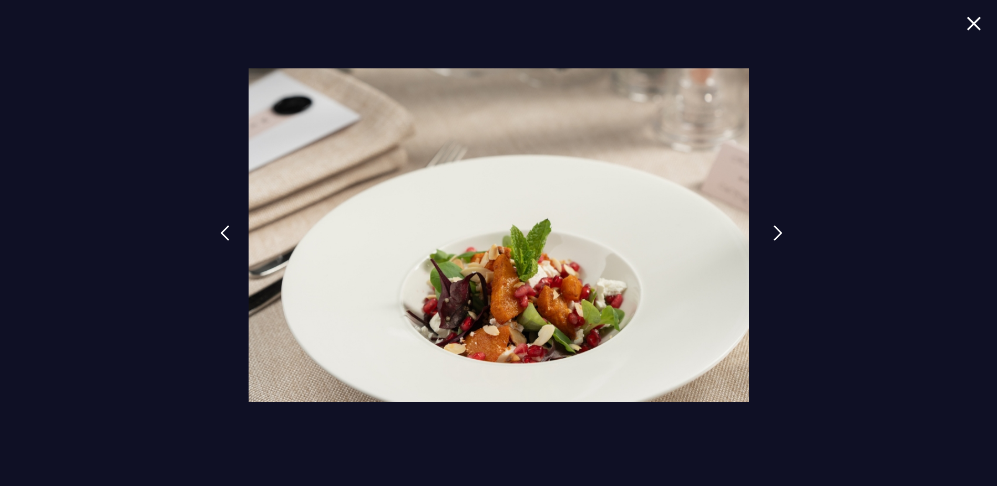
click at [770, 231] on link at bounding box center [778, 241] width 26 height 48
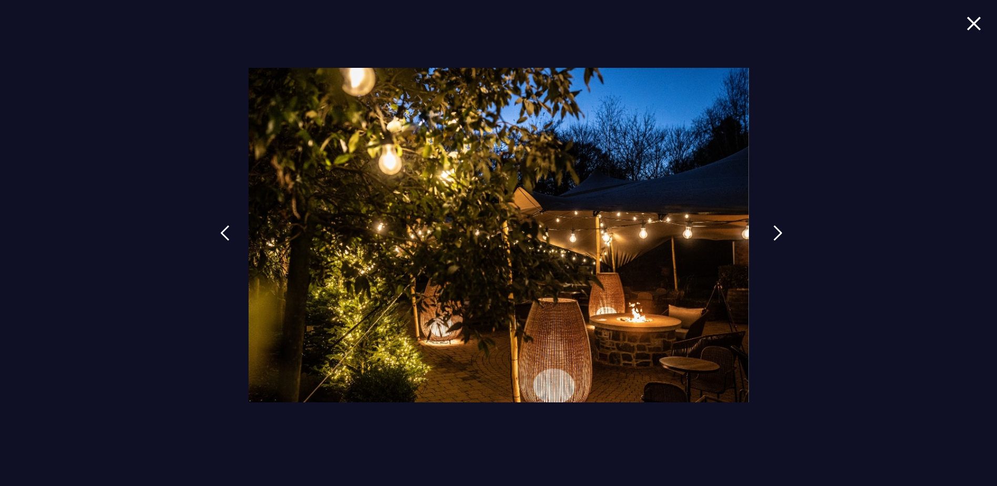
click at [770, 231] on link at bounding box center [778, 241] width 26 height 48
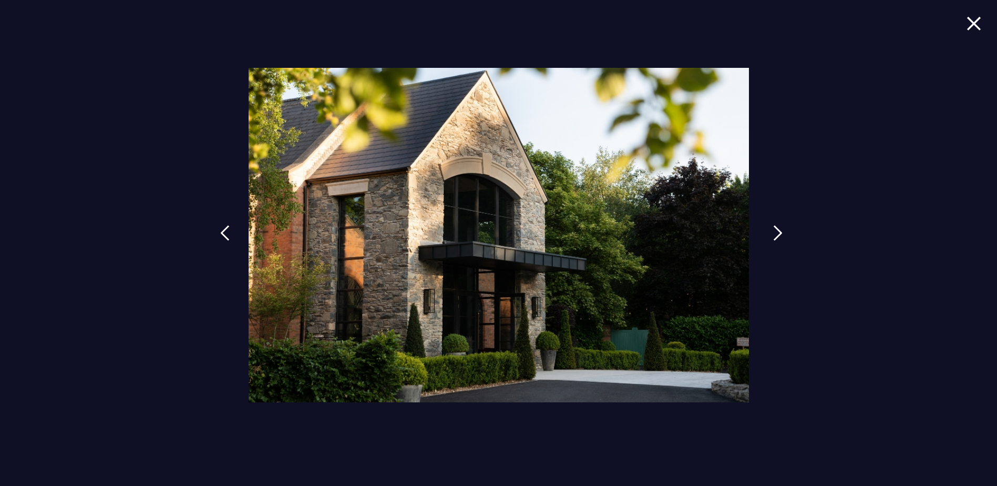
click at [770, 231] on link at bounding box center [778, 241] width 26 height 48
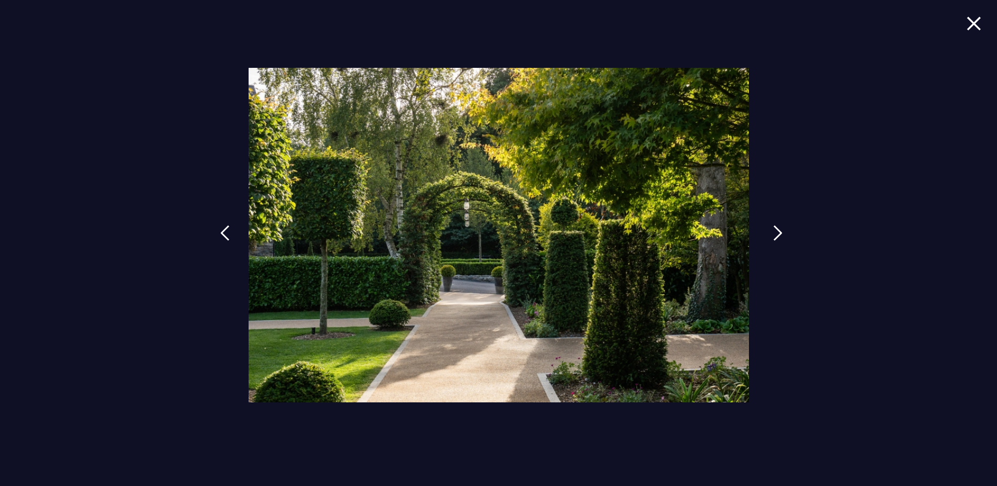
click at [770, 231] on link at bounding box center [778, 241] width 26 height 48
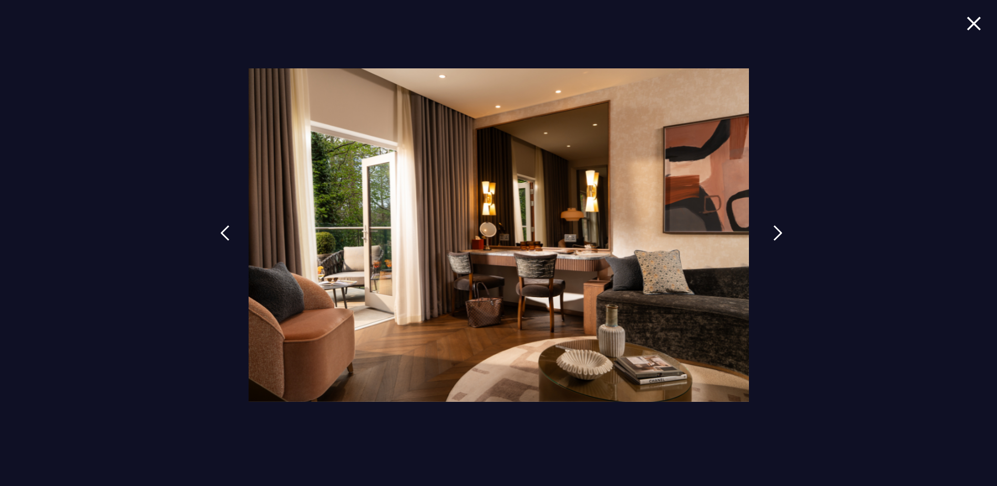
click at [770, 231] on link at bounding box center [778, 241] width 26 height 48
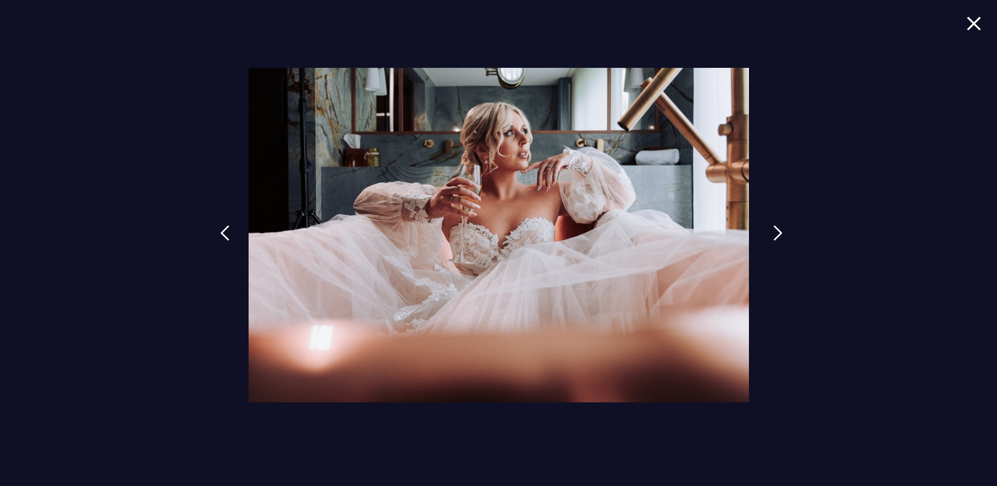
click at [770, 231] on link at bounding box center [778, 241] width 26 height 48
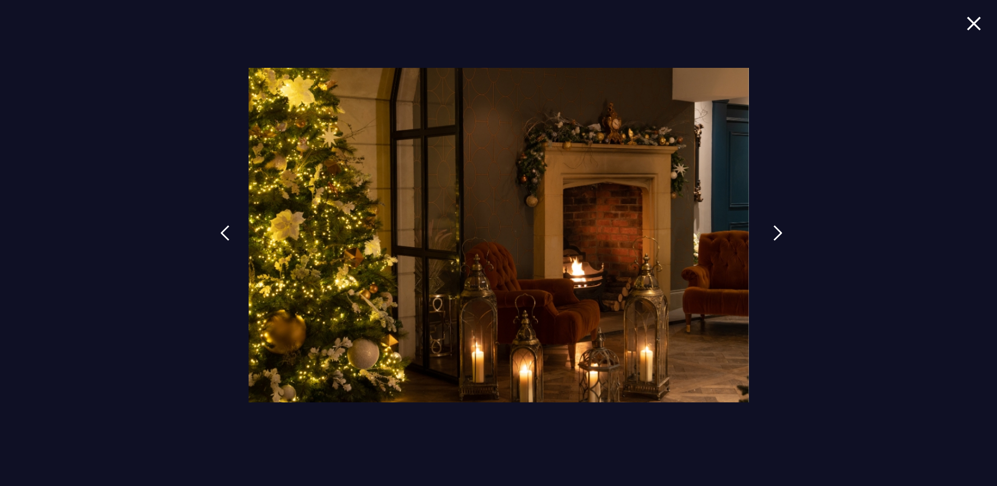
click at [770, 231] on link at bounding box center [778, 241] width 26 height 48
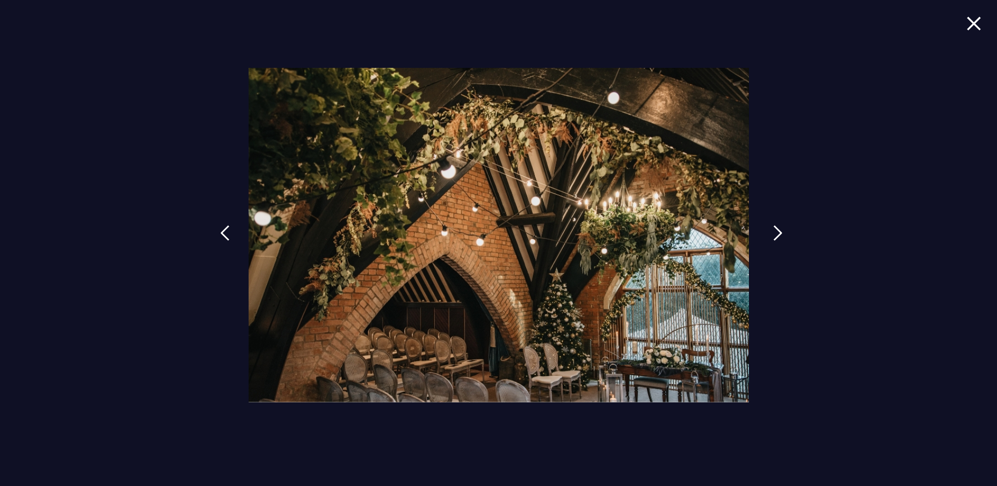
click at [770, 231] on link at bounding box center [778, 241] width 26 height 48
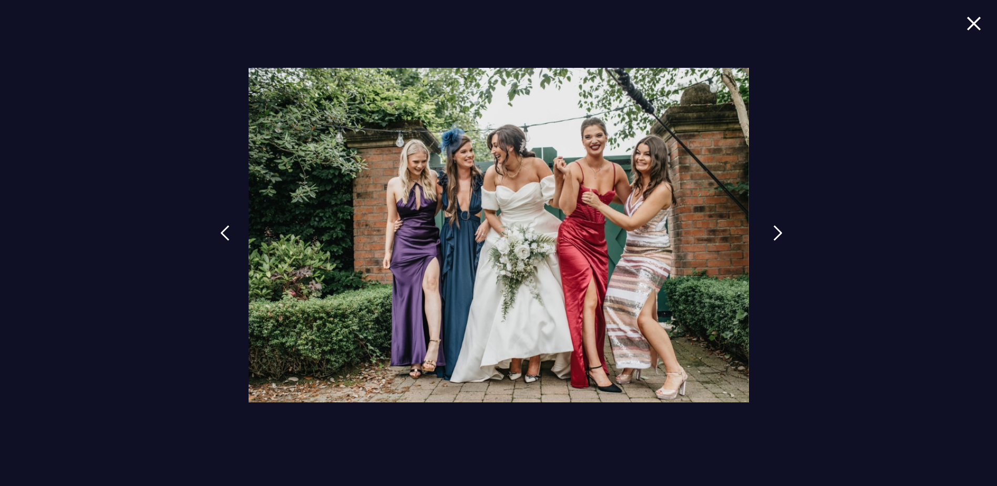
click at [770, 231] on link at bounding box center [778, 241] width 26 height 48
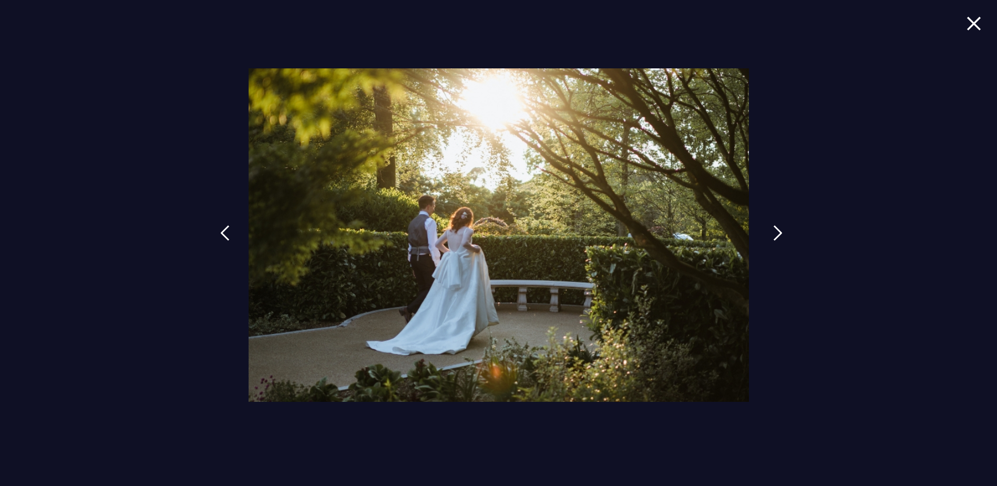
click at [770, 231] on link at bounding box center [778, 241] width 26 height 48
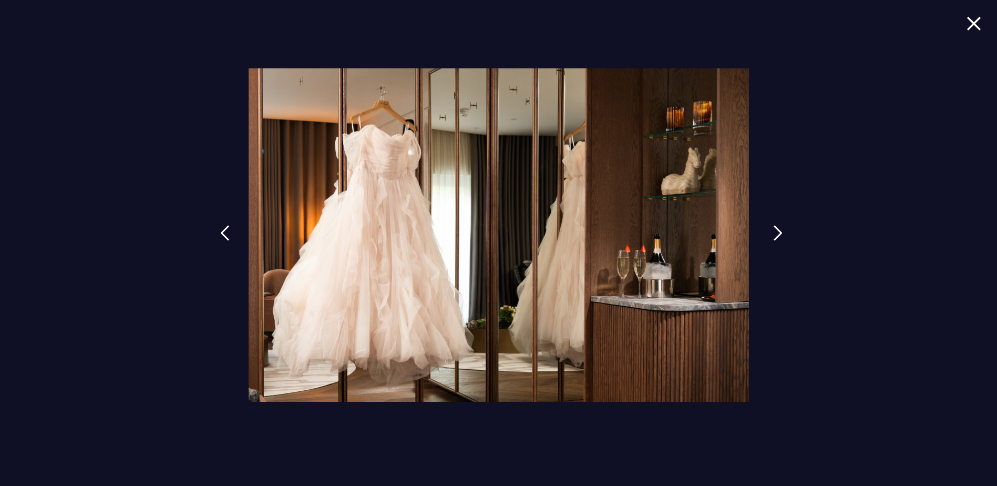
click at [770, 231] on link at bounding box center [778, 241] width 26 height 48
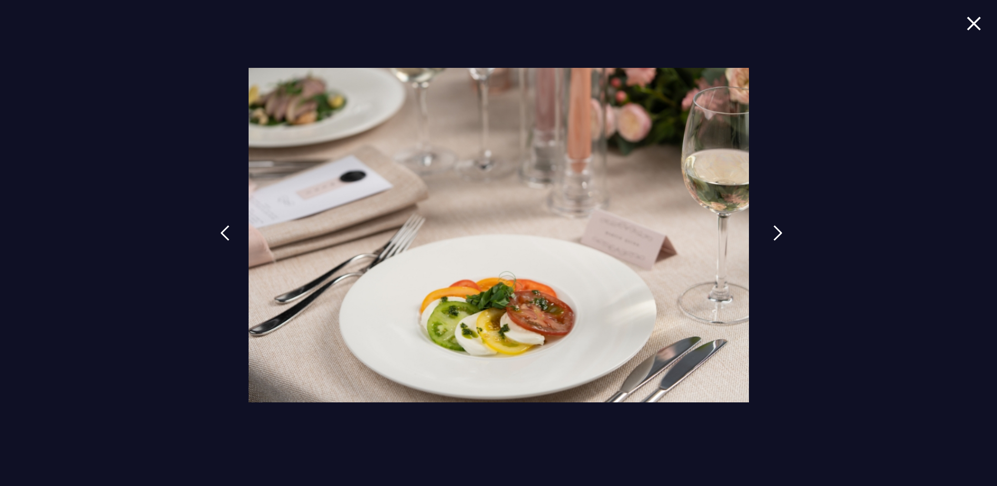
click at [770, 231] on link at bounding box center [778, 241] width 26 height 48
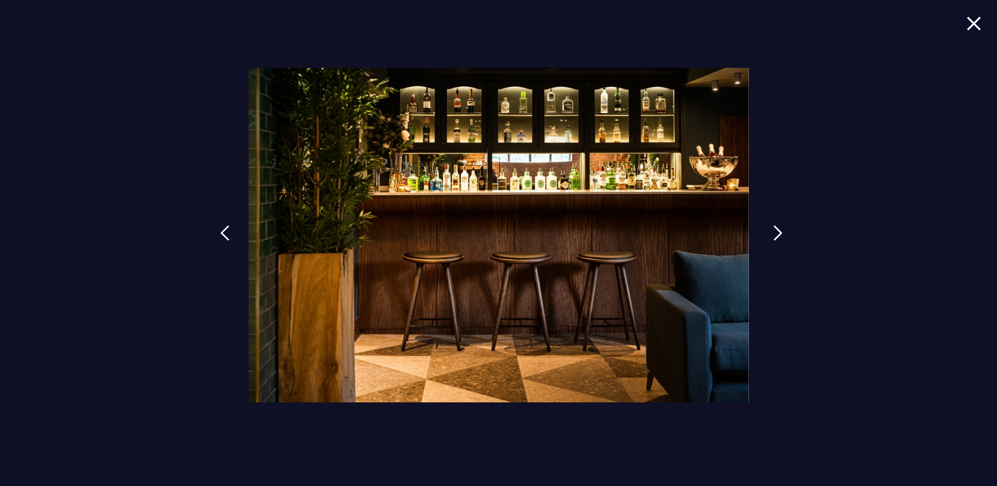
click at [770, 231] on link at bounding box center [778, 241] width 26 height 48
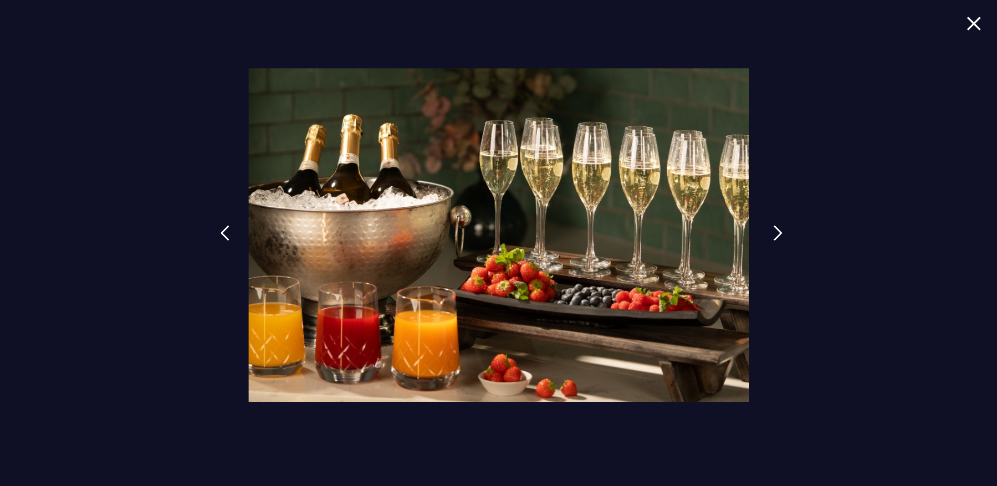
click at [770, 231] on link at bounding box center [778, 241] width 26 height 48
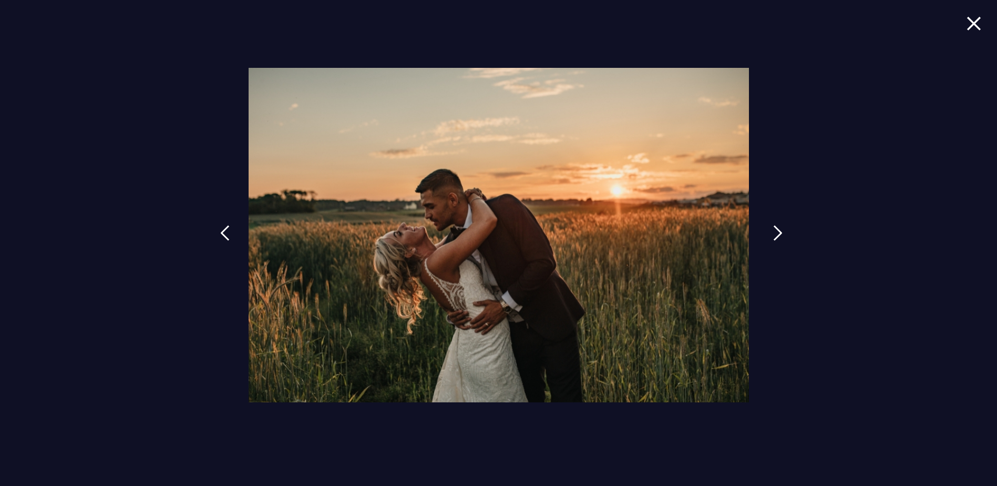
click at [770, 231] on link at bounding box center [778, 241] width 26 height 48
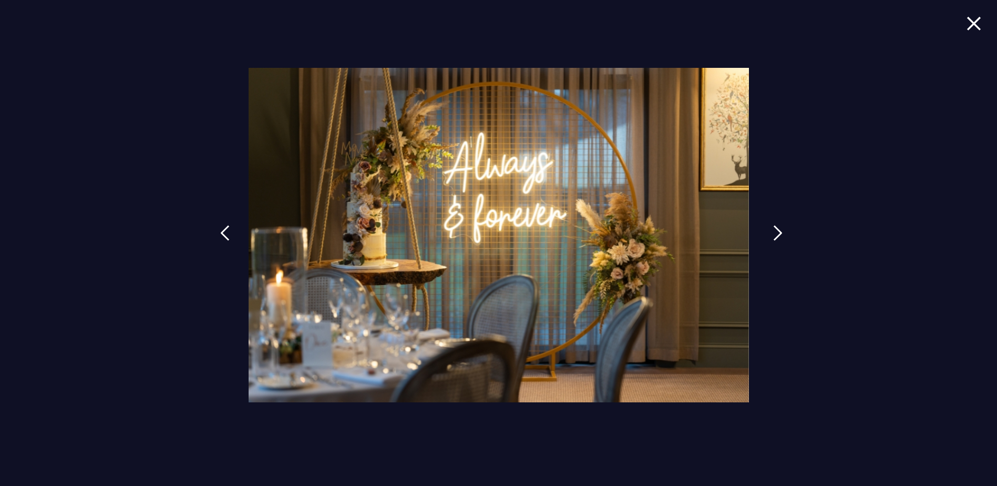
click at [770, 231] on link at bounding box center [778, 241] width 26 height 48
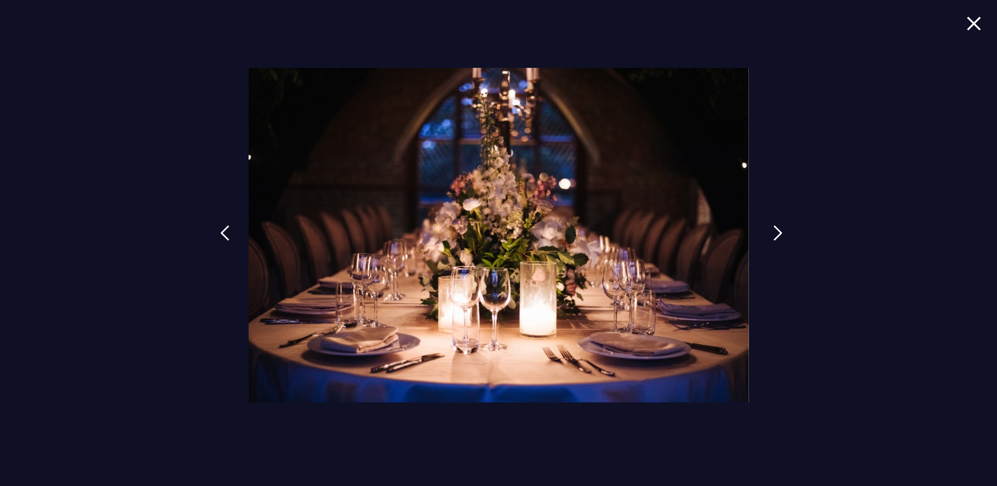
click at [770, 231] on link at bounding box center [778, 241] width 26 height 48
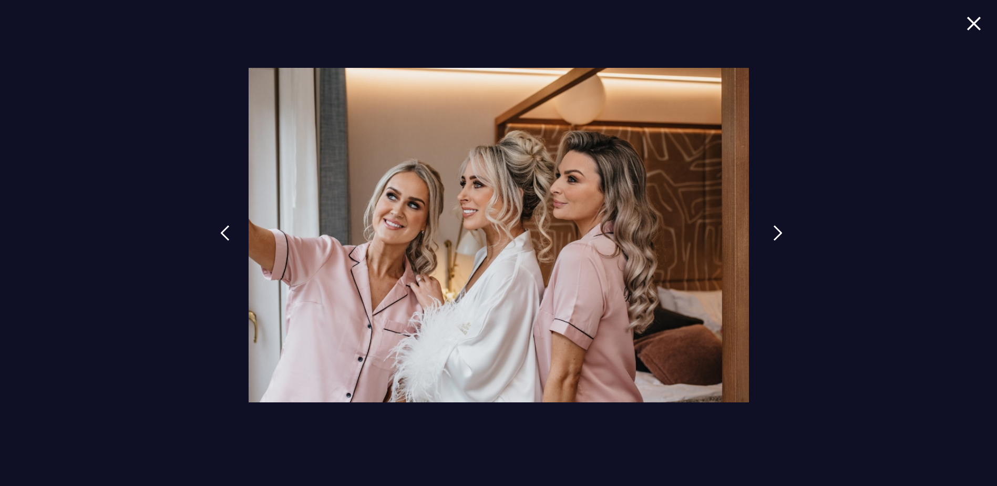
click at [770, 231] on link at bounding box center [778, 241] width 26 height 48
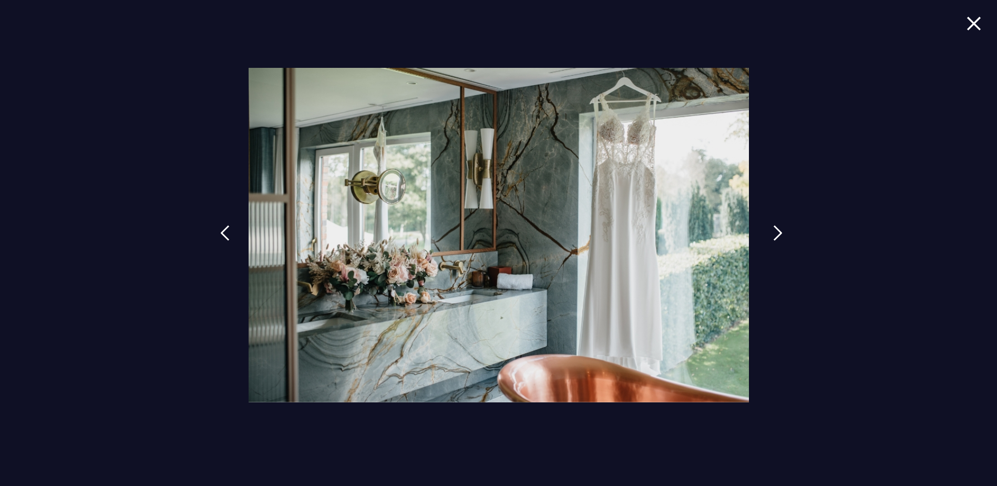
click at [770, 231] on link at bounding box center [778, 241] width 26 height 48
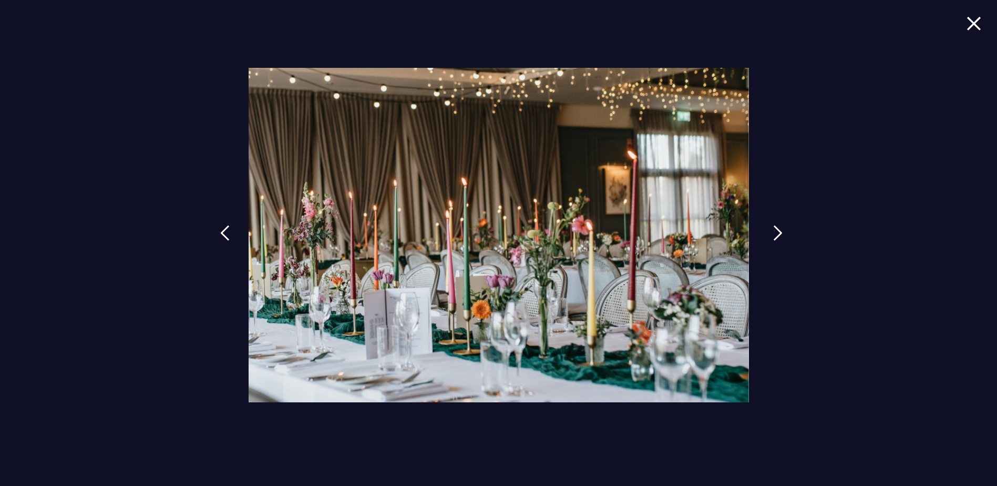
click at [770, 231] on link at bounding box center [778, 241] width 26 height 48
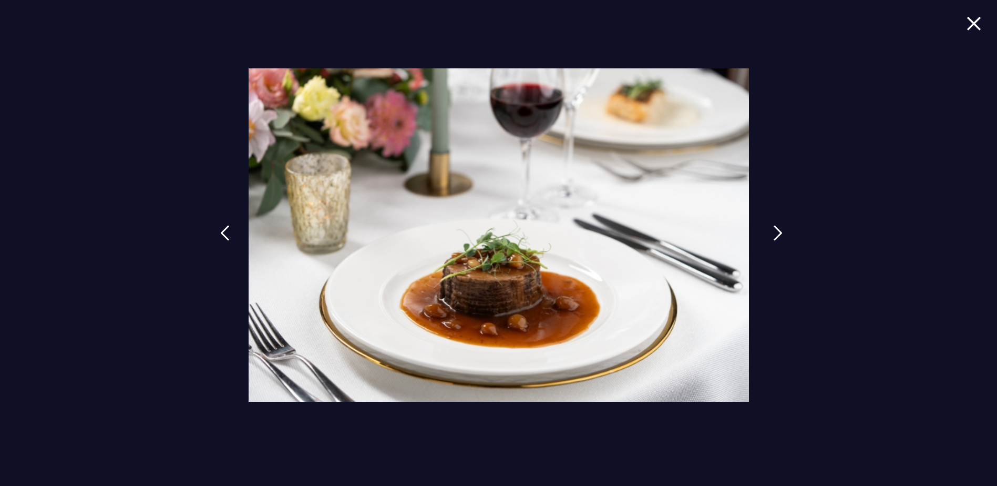
click at [770, 231] on link at bounding box center [778, 241] width 26 height 48
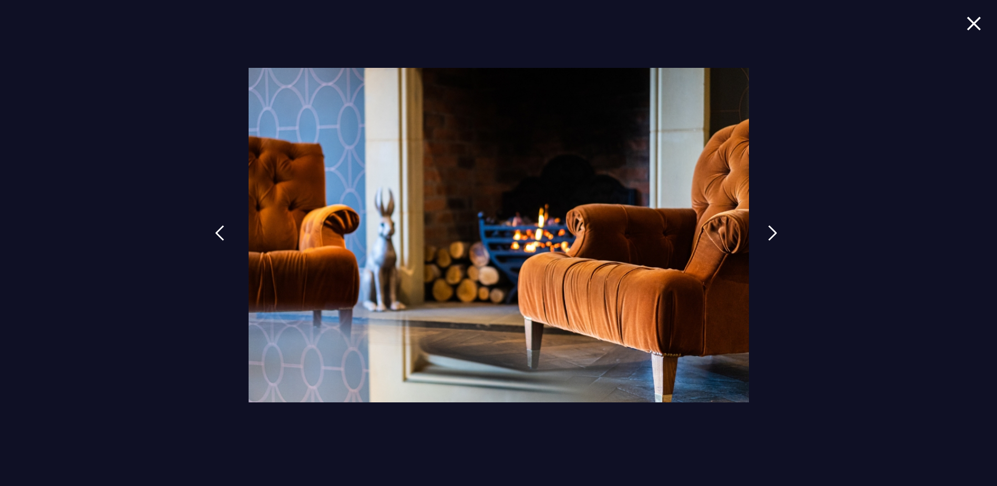
click at [223, 229] on img at bounding box center [219, 233] width 9 height 16
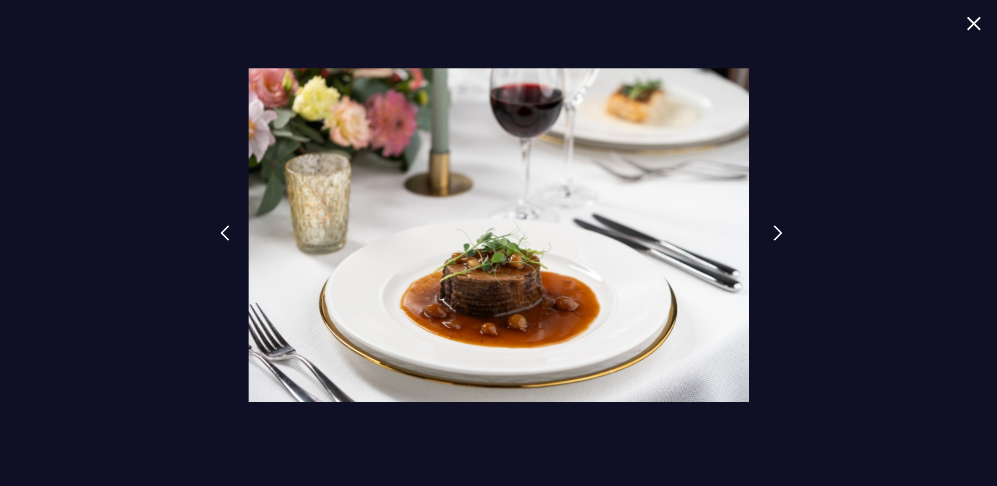
click at [781, 234] on img at bounding box center [777, 233] width 9 height 16
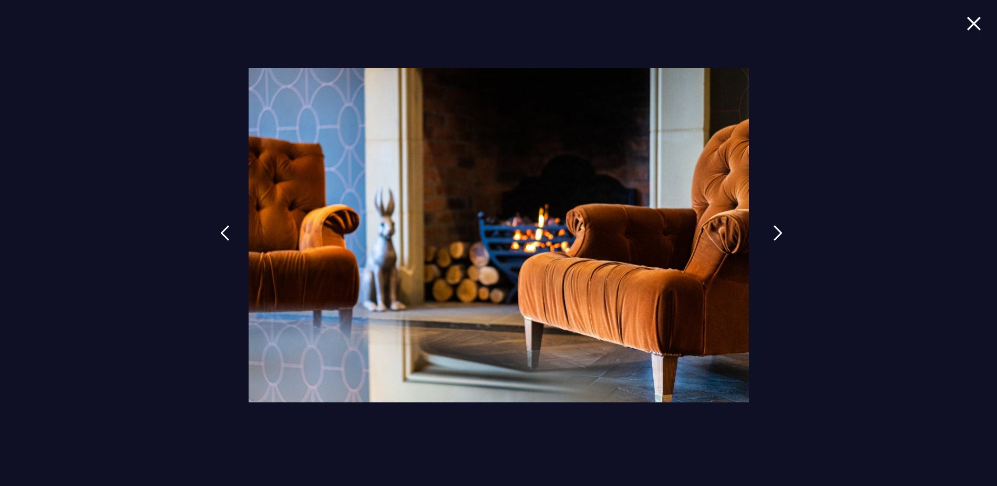
click at [781, 234] on img at bounding box center [777, 233] width 9 height 16
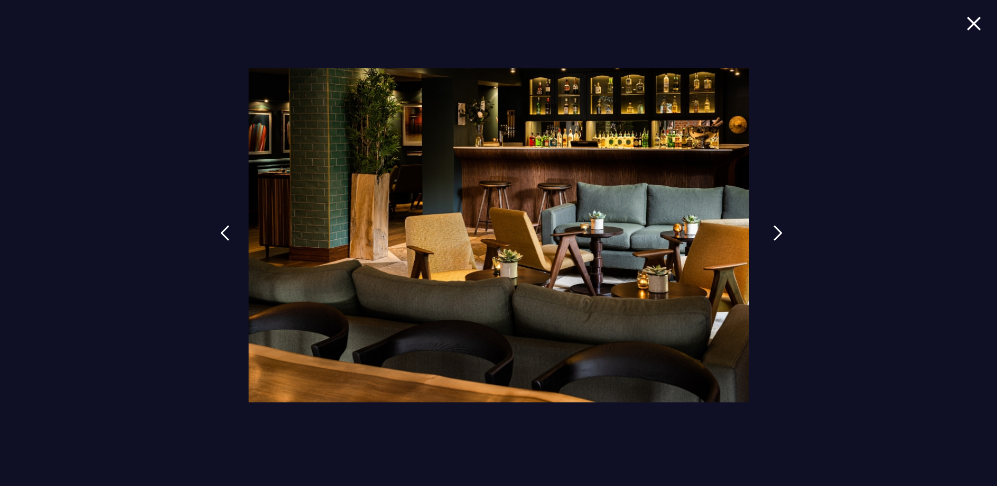
click at [781, 234] on img at bounding box center [777, 233] width 9 height 16
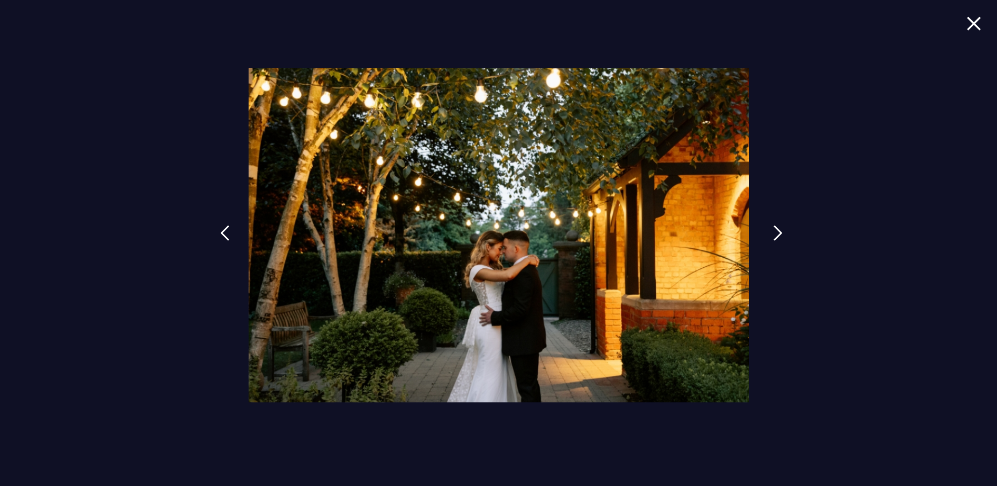
click at [781, 234] on img at bounding box center [777, 233] width 9 height 16
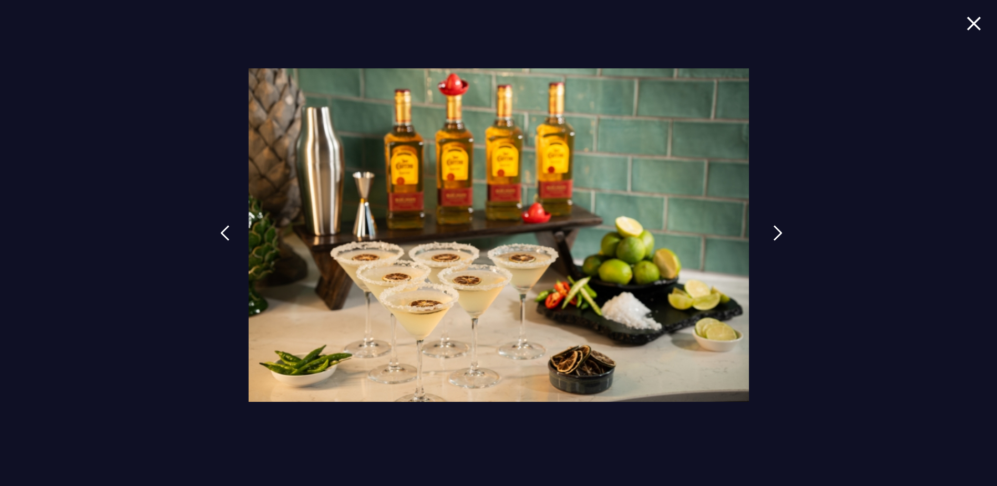
click at [781, 234] on img at bounding box center [777, 233] width 9 height 16
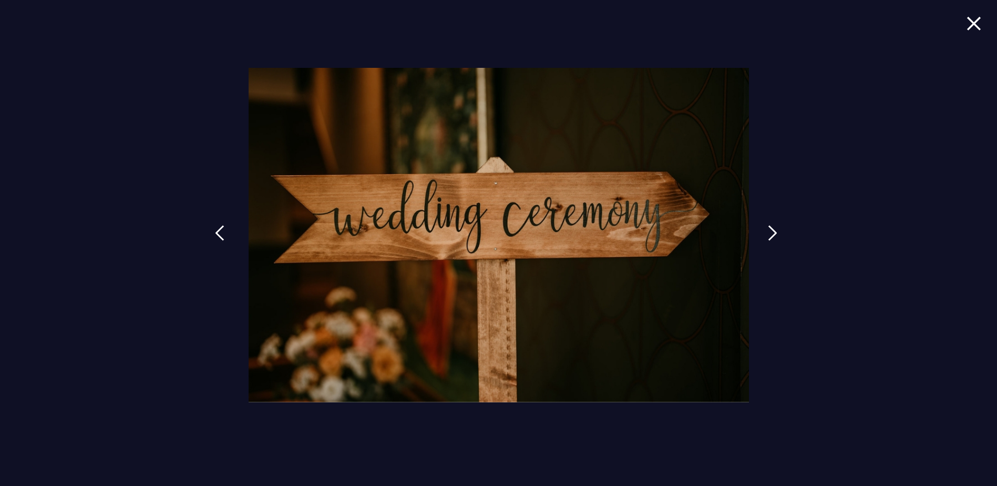
click at [213, 232] on link at bounding box center [220, 241] width 26 height 48
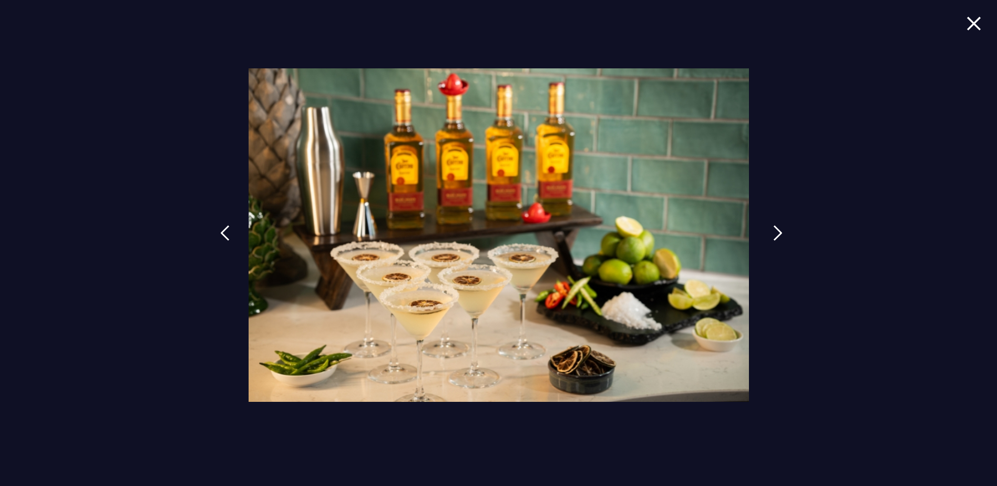
click at [770, 229] on link at bounding box center [778, 241] width 26 height 48
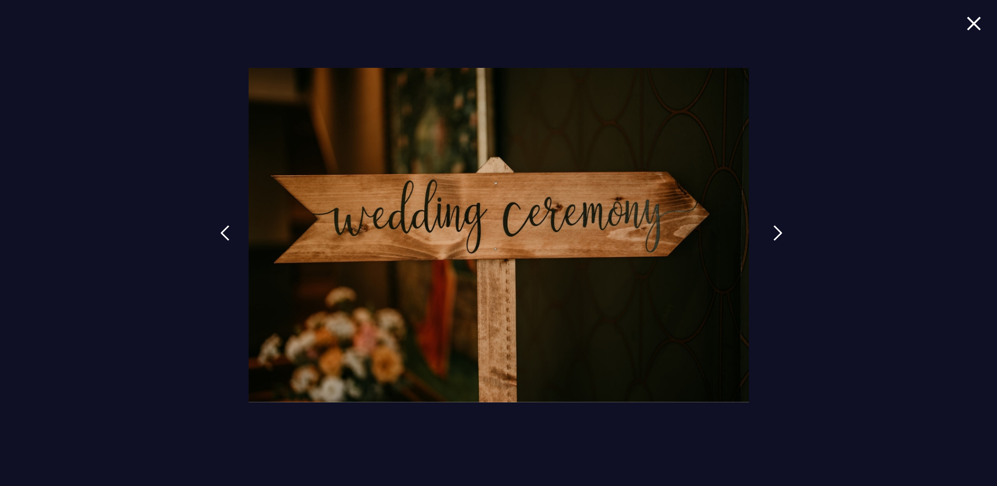
click at [770, 229] on link at bounding box center [778, 241] width 26 height 48
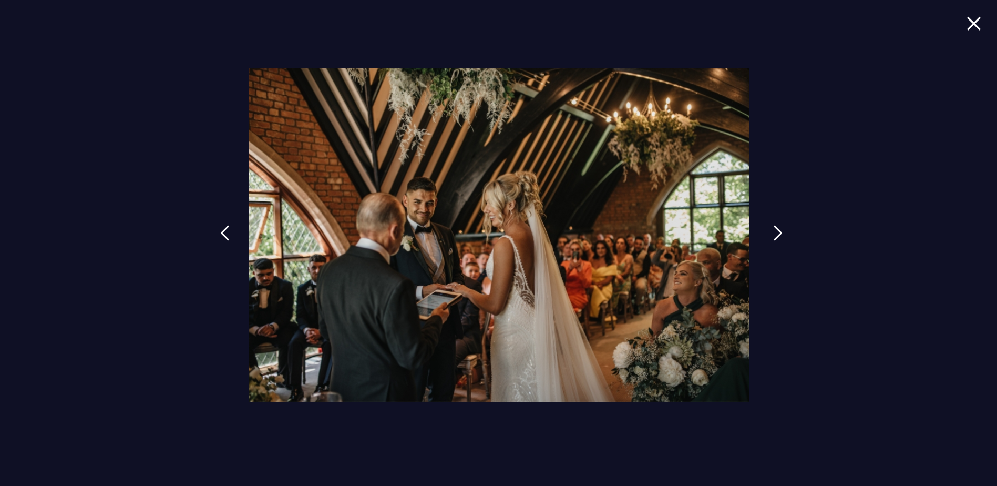
click at [770, 229] on link at bounding box center [778, 241] width 26 height 48
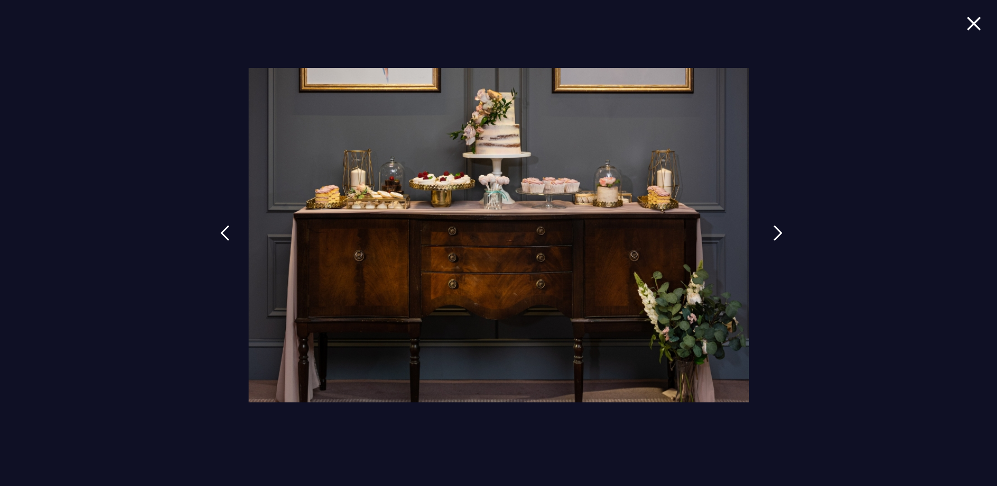
click at [770, 229] on link at bounding box center [778, 241] width 26 height 48
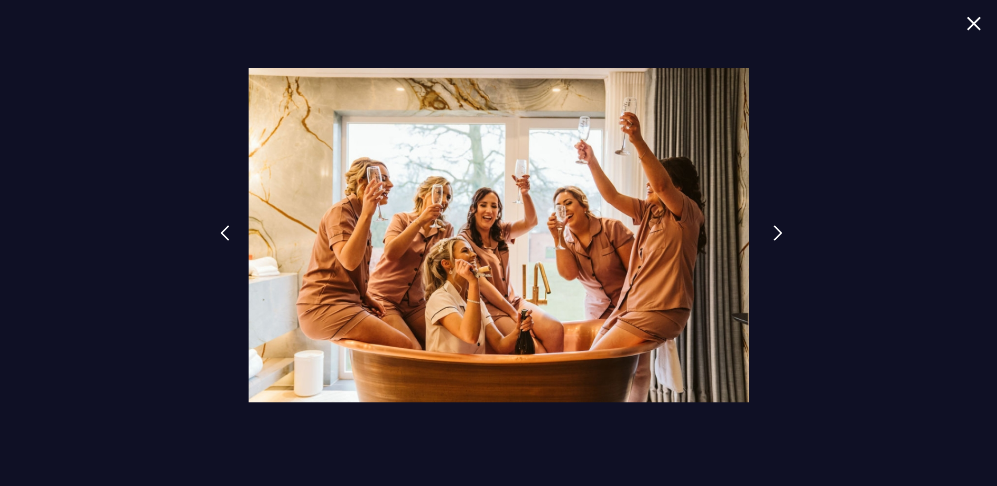
click at [770, 229] on link at bounding box center [778, 241] width 26 height 48
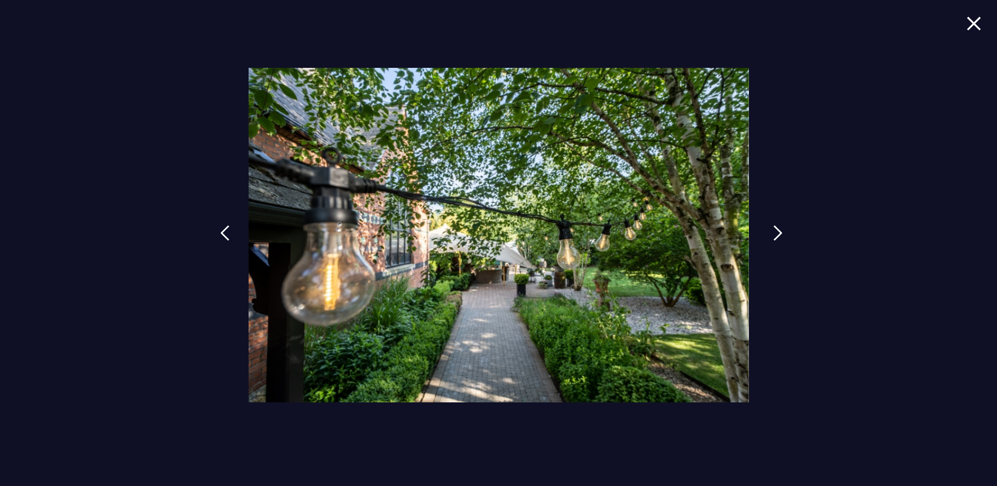
click at [770, 229] on link at bounding box center [778, 241] width 26 height 48
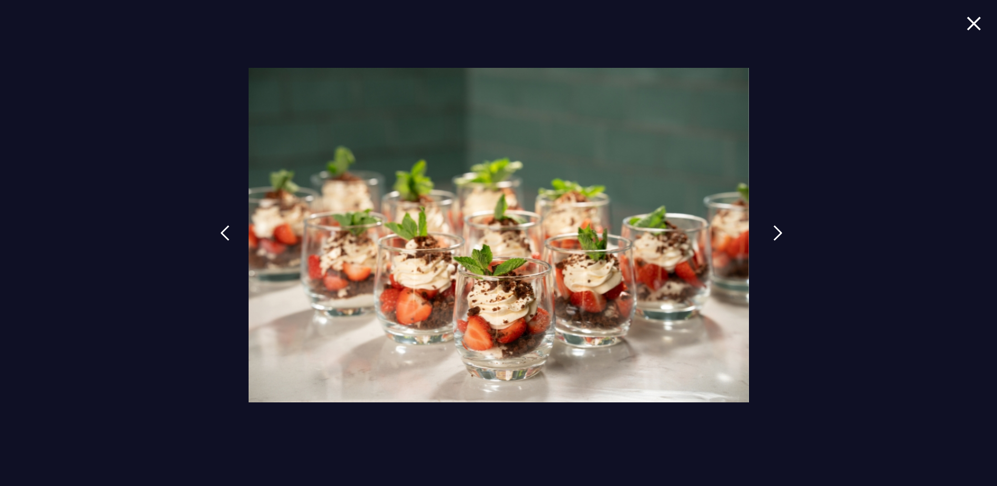
click at [770, 229] on link at bounding box center [778, 241] width 26 height 48
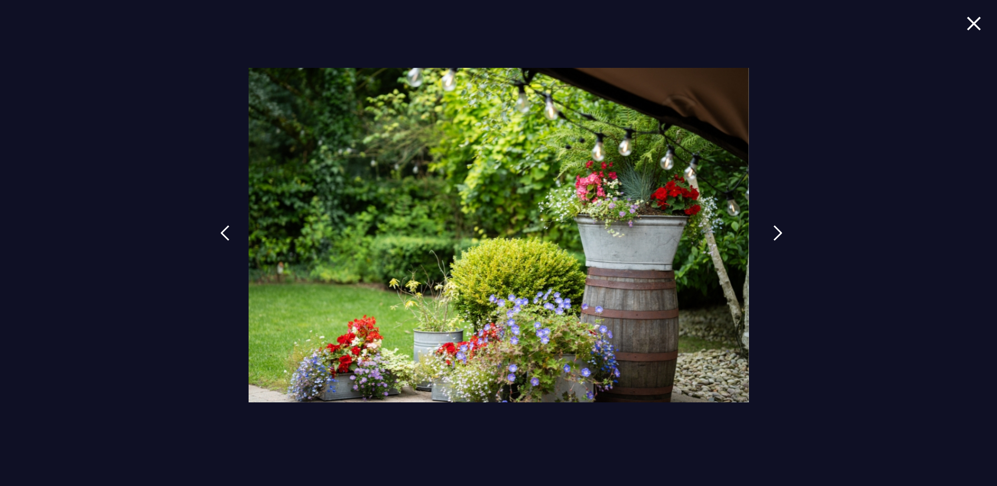
click at [770, 229] on link at bounding box center [778, 241] width 26 height 48
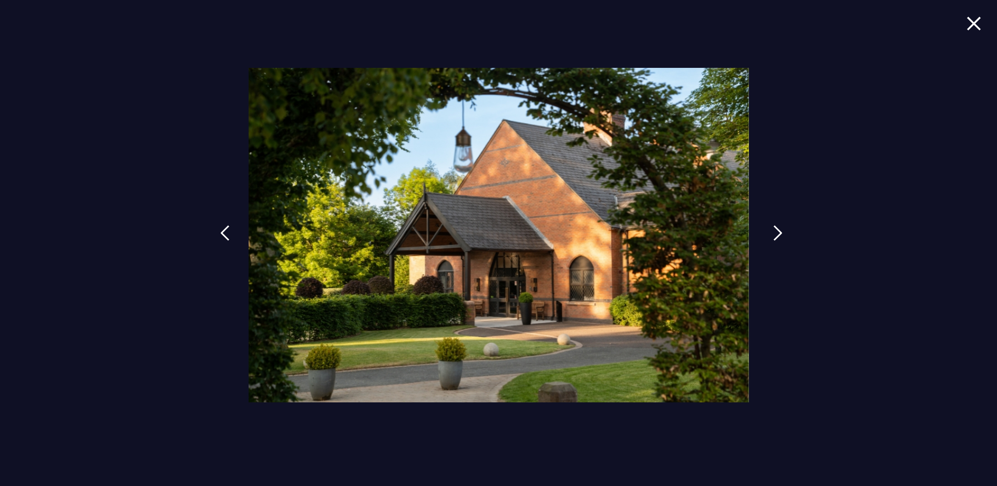
click at [770, 229] on link at bounding box center [778, 241] width 26 height 48
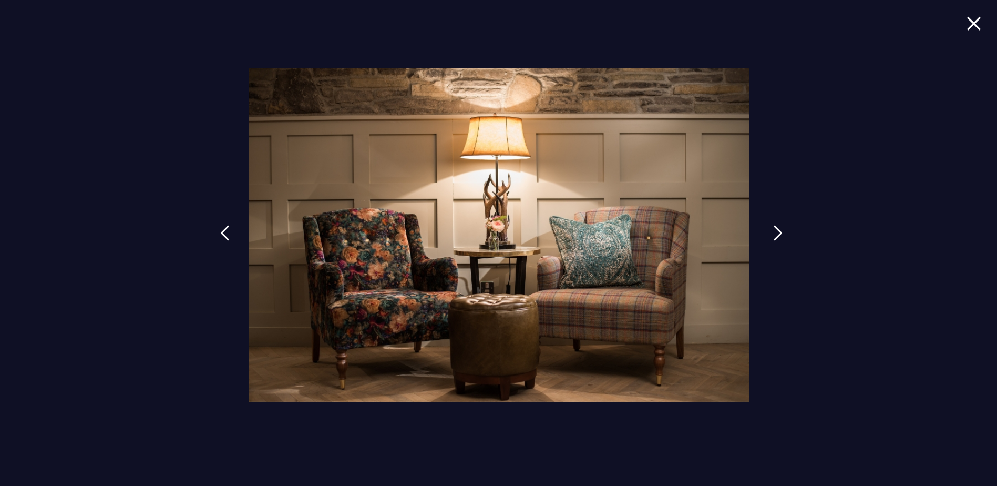
click at [770, 229] on link at bounding box center [778, 241] width 26 height 48
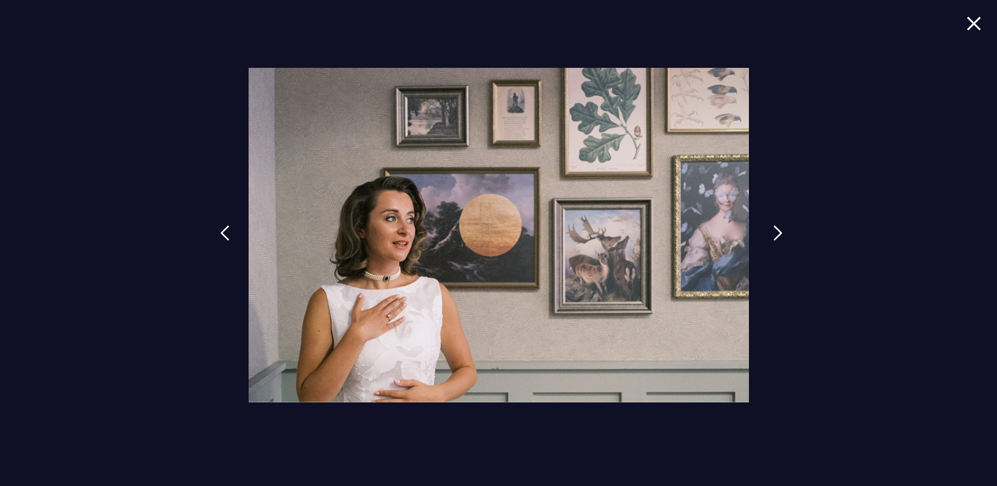
click at [770, 229] on link at bounding box center [778, 241] width 26 height 48
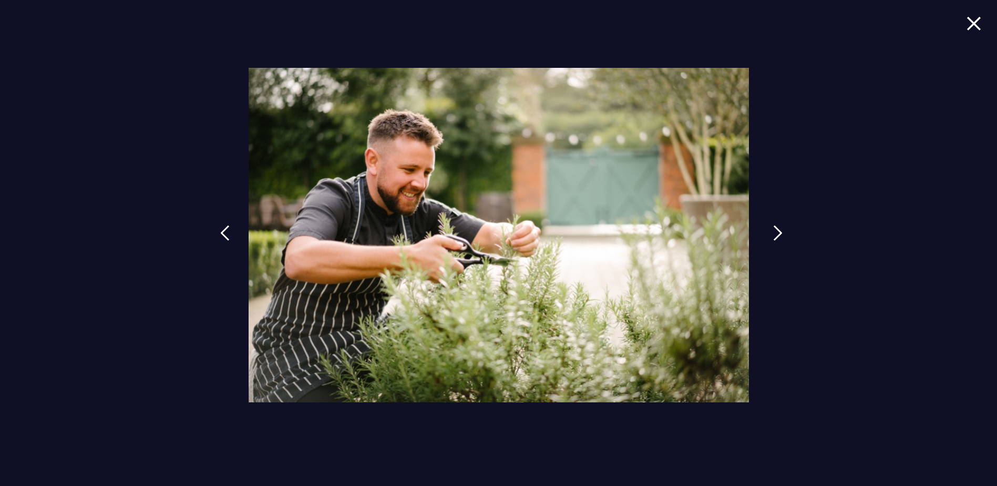
click at [770, 229] on link at bounding box center [778, 241] width 26 height 48
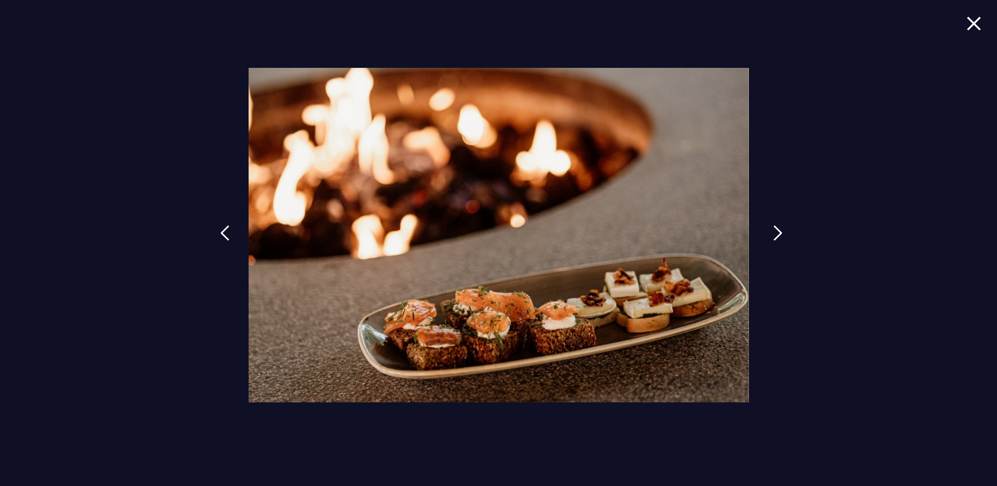
click at [770, 229] on link at bounding box center [778, 241] width 26 height 48
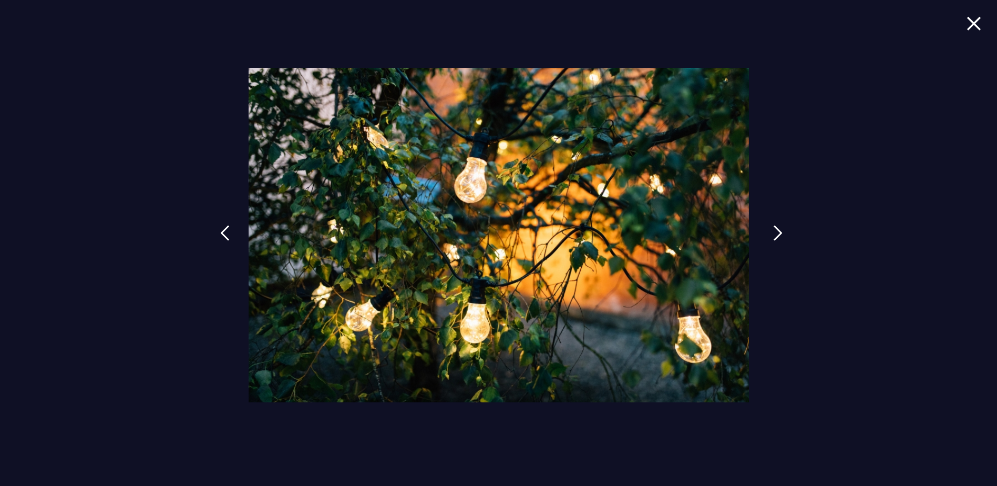
click at [770, 229] on link at bounding box center [778, 241] width 26 height 48
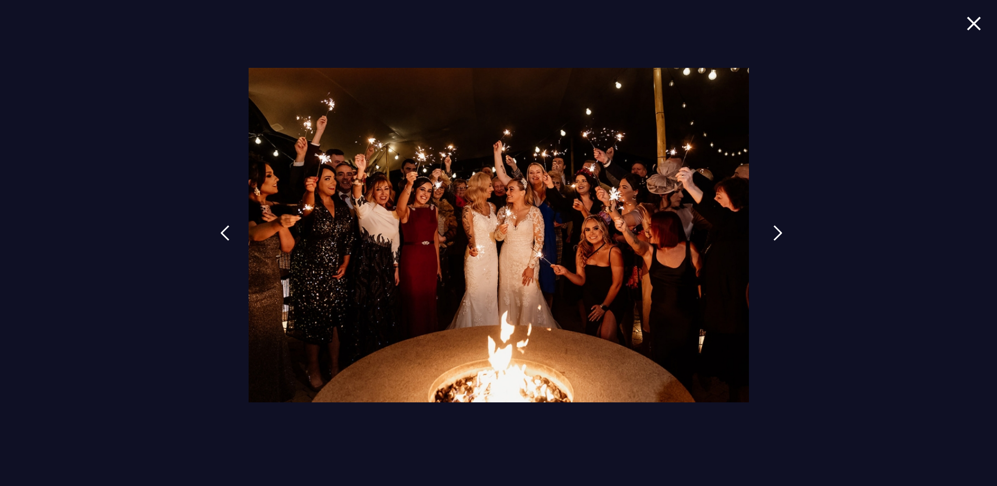
click at [770, 229] on link at bounding box center [778, 241] width 26 height 48
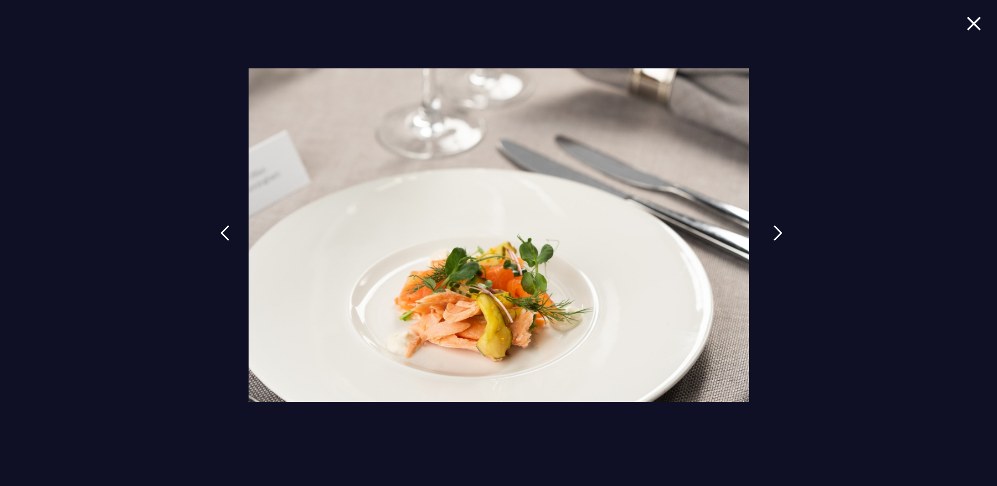
click at [770, 229] on link at bounding box center [778, 241] width 26 height 48
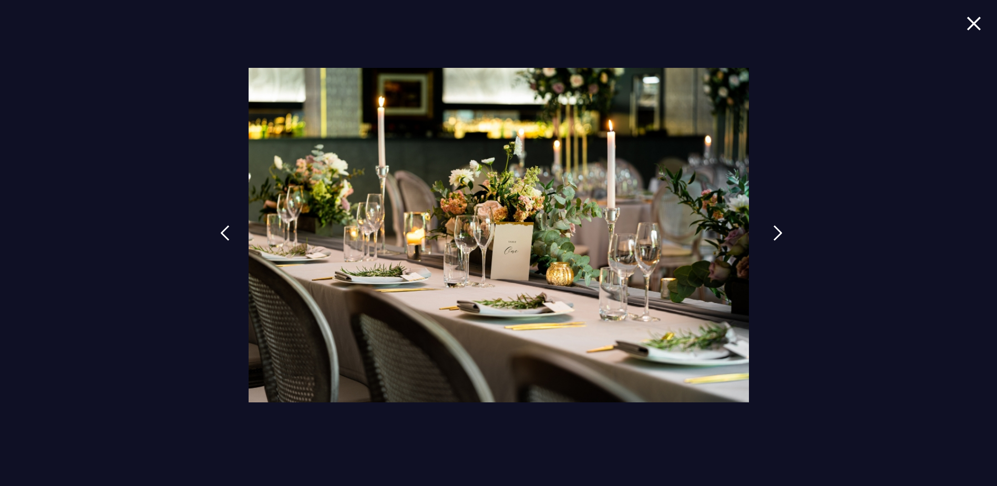
click at [770, 229] on link at bounding box center [778, 241] width 26 height 48
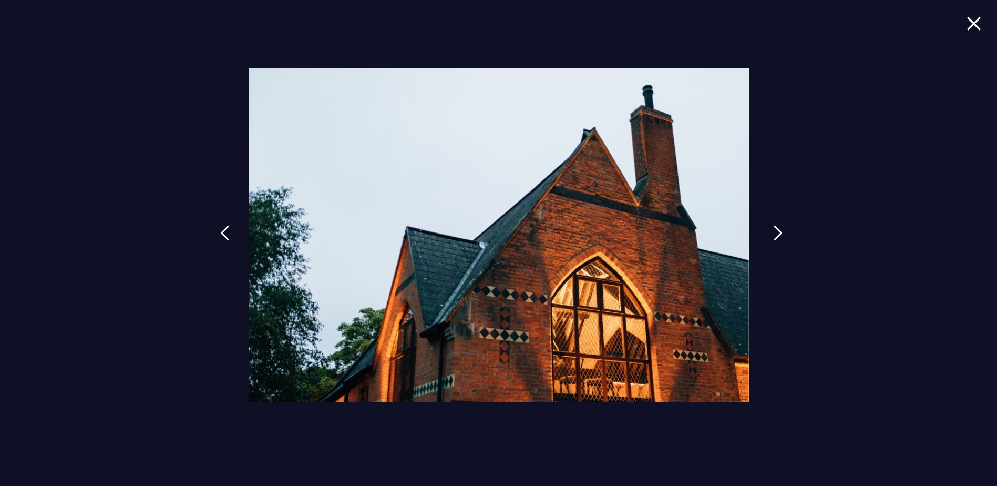
click at [770, 229] on link at bounding box center [778, 241] width 26 height 48
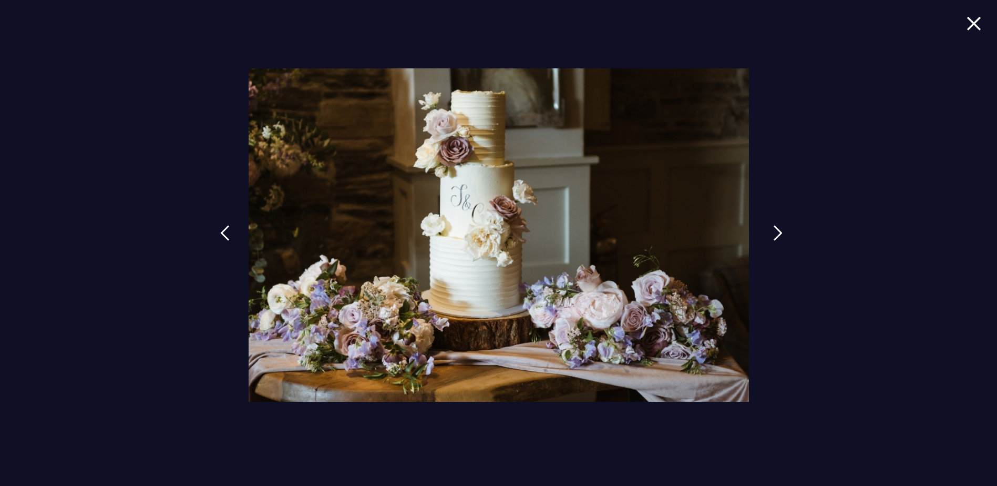
click at [770, 229] on link at bounding box center [778, 241] width 26 height 48
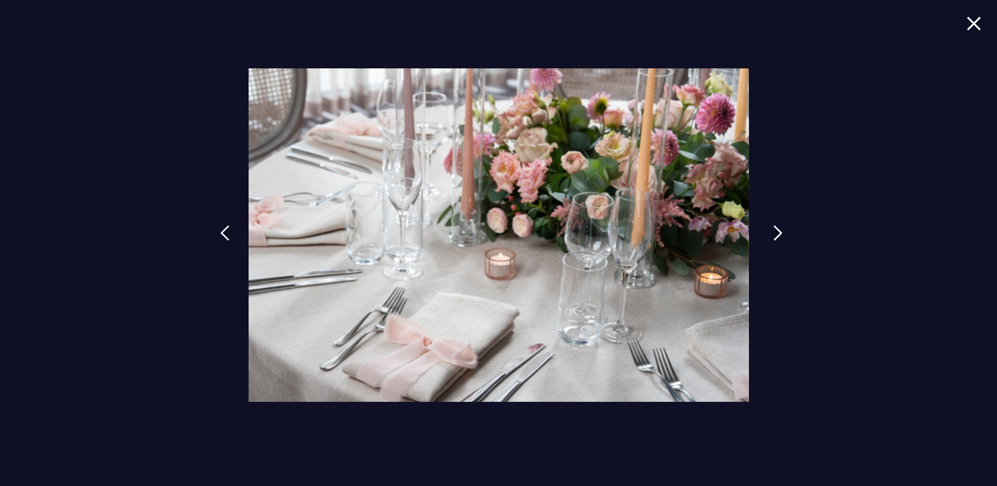
click at [770, 229] on link at bounding box center [778, 241] width 26 height 48
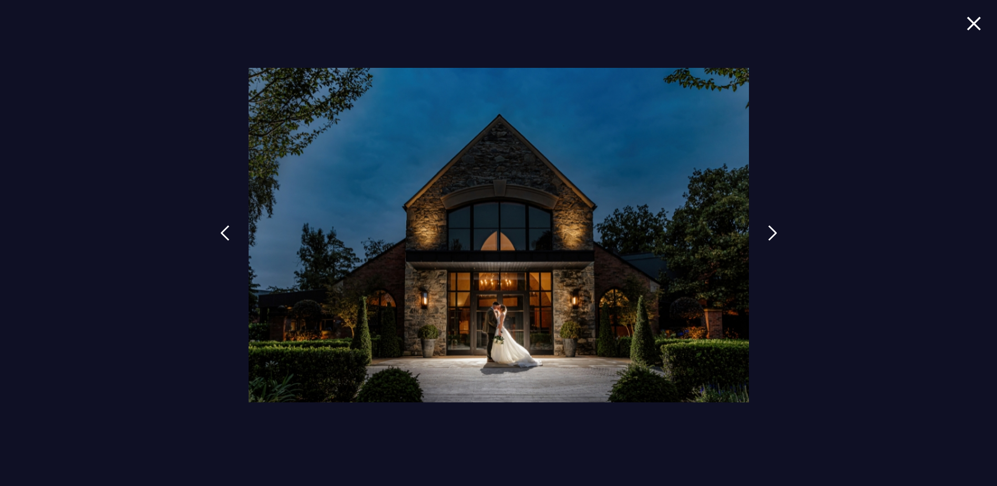
click at [973, 25] on img at bounding box center [973, 23] width 15 height 14
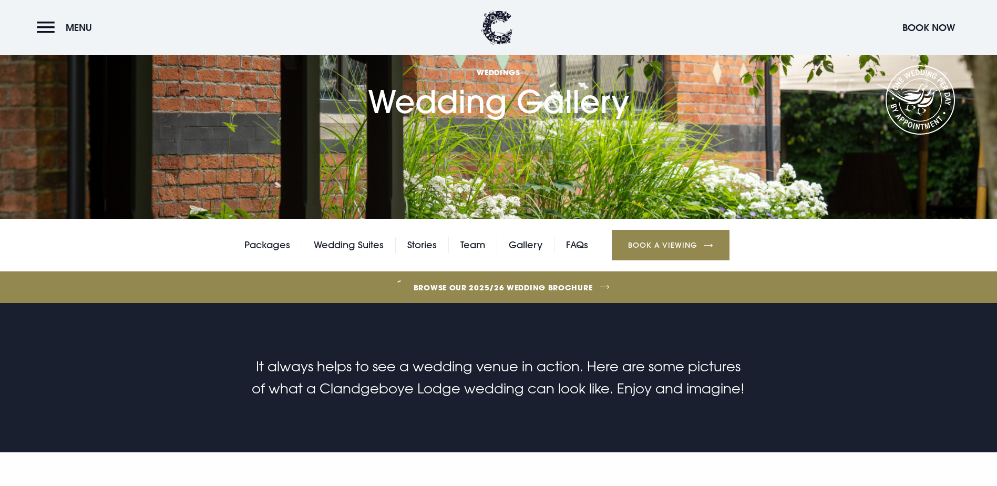
scroll to position [0, 0]
